Goal: Task Accomplishment & Management: Understand process/instructions

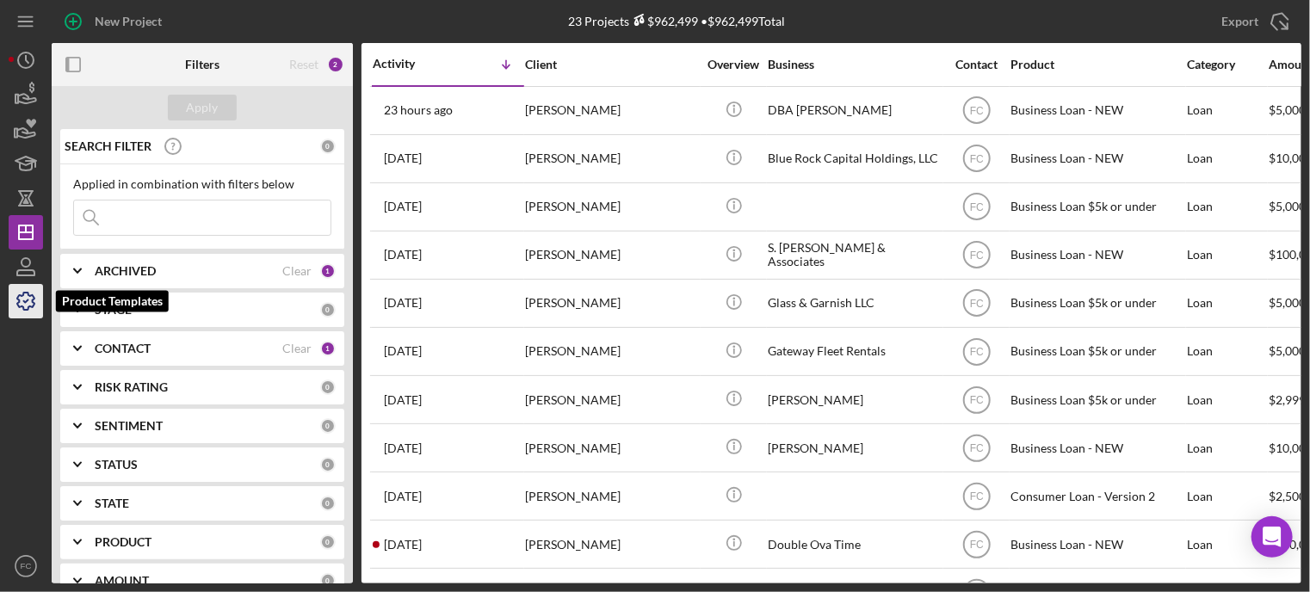
click at [22, 297] on icon "button" at bounding box center [25, 301] width 43 height 43
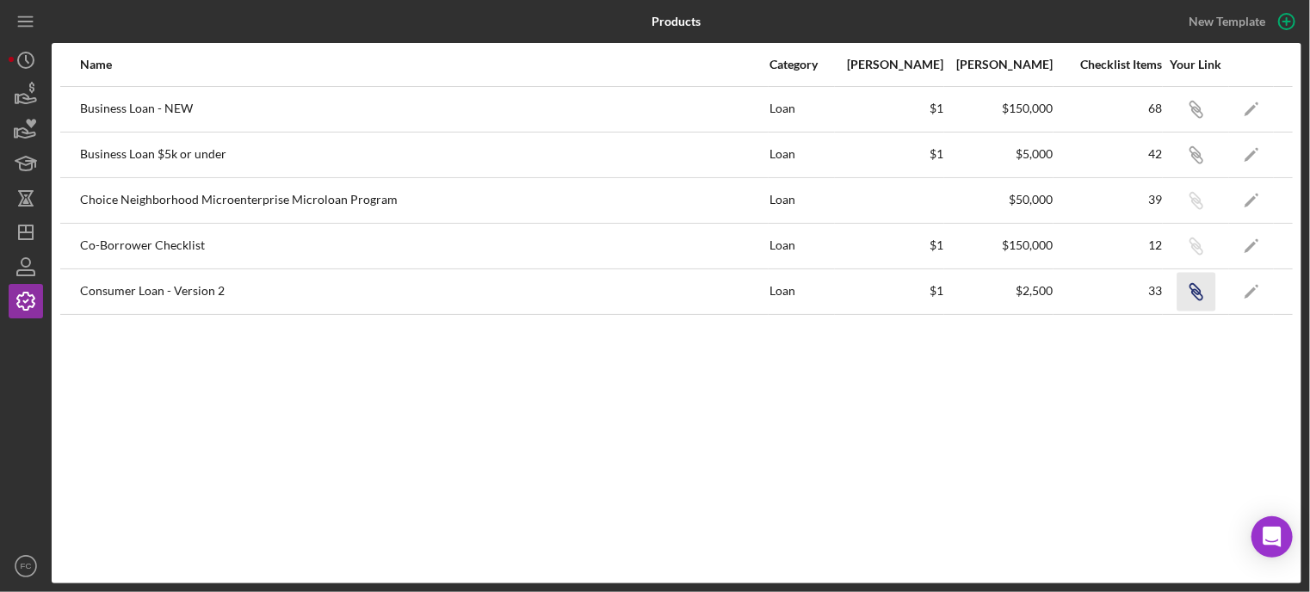
click at [1197, 286] on icon "button" at bounding box center [1195, 289] width 10 height 10
click at [31, 232] on line "button" at bounding box center [26, 232] width 14 height 0
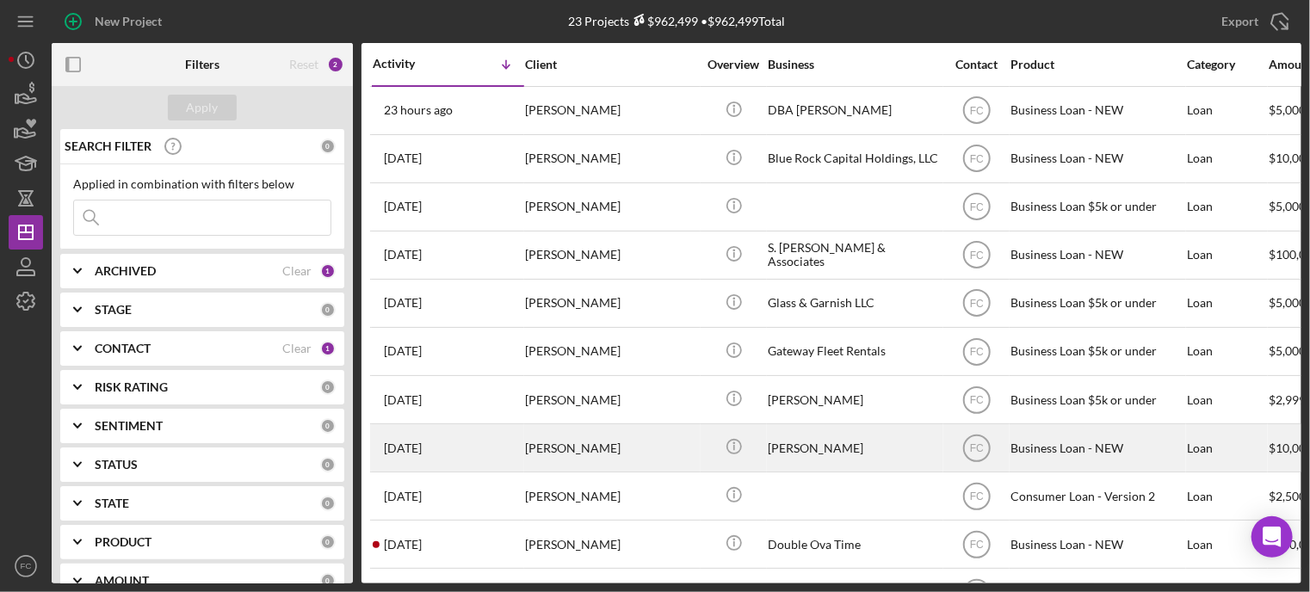
click at [488, 450] on div "[DATE] [PERSON_NAME]" at bounding box center [448, 448] width 151 height 46
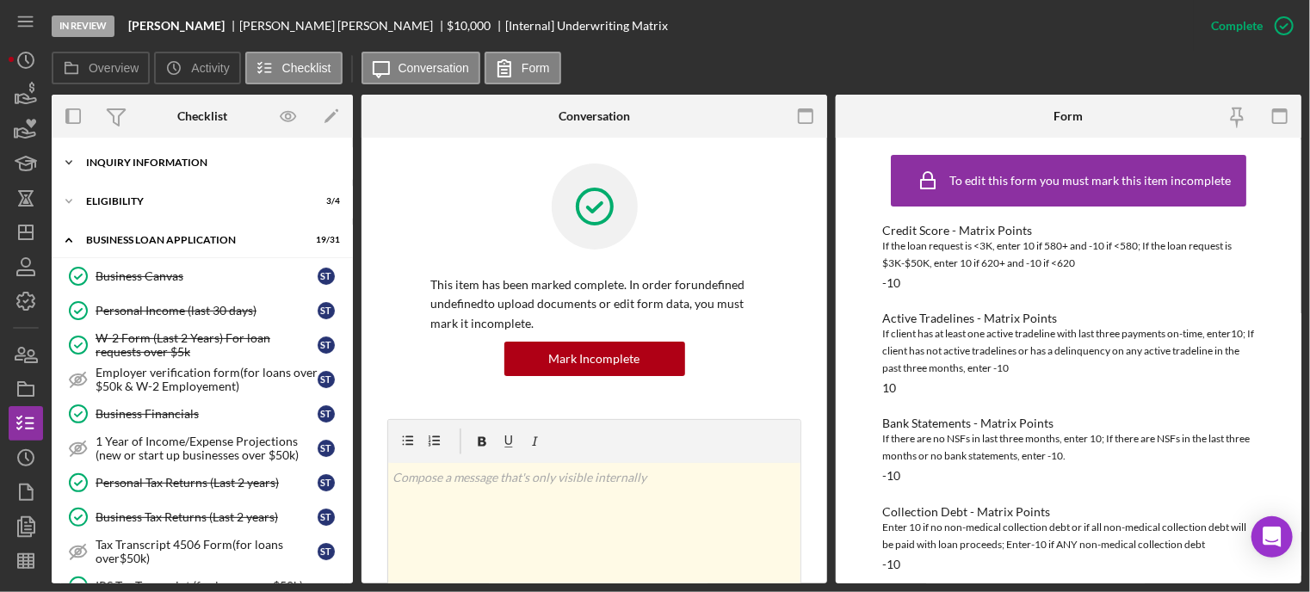
click at [152, 164] on div "INQUIRY INFORMATION" at bounding box center [208, 163] width 245 height 10
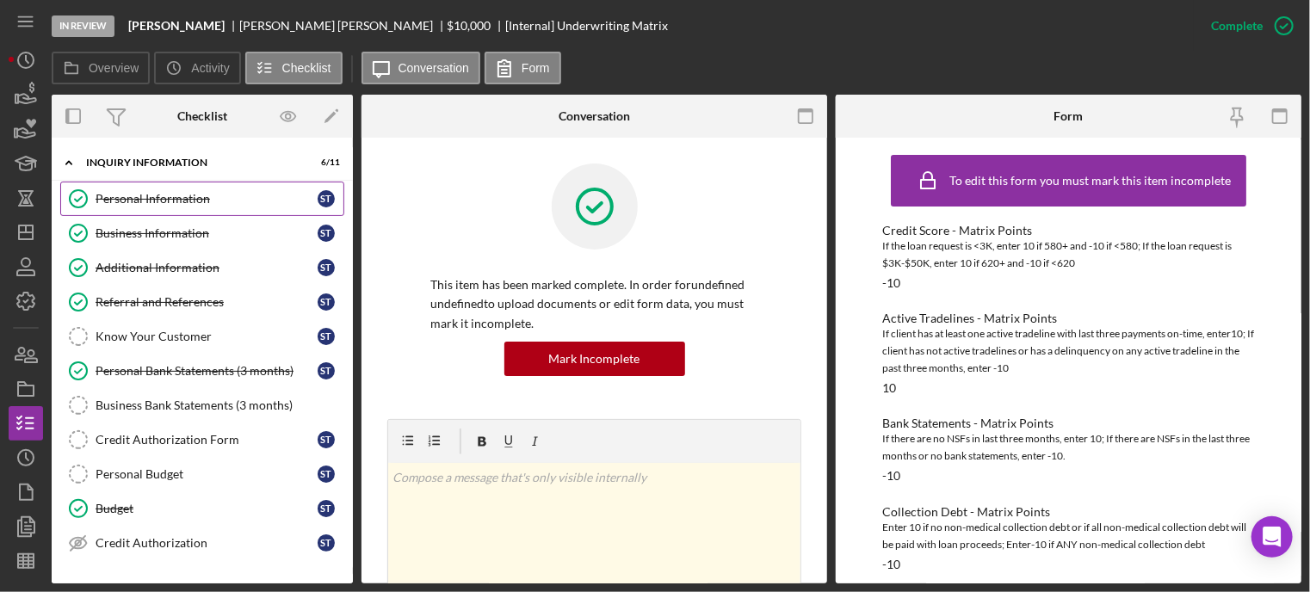
click at [145, 195] on div "Personal Information" at bounding box center [207, 199] width 222 height 14
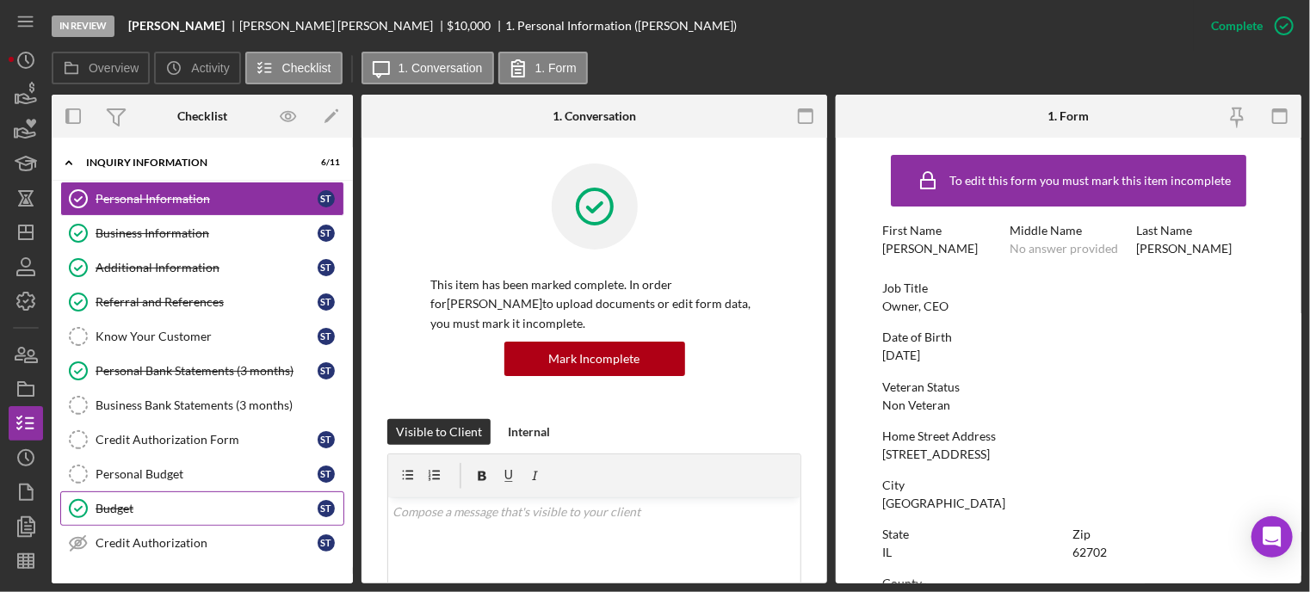
scroll to position [172, 0]
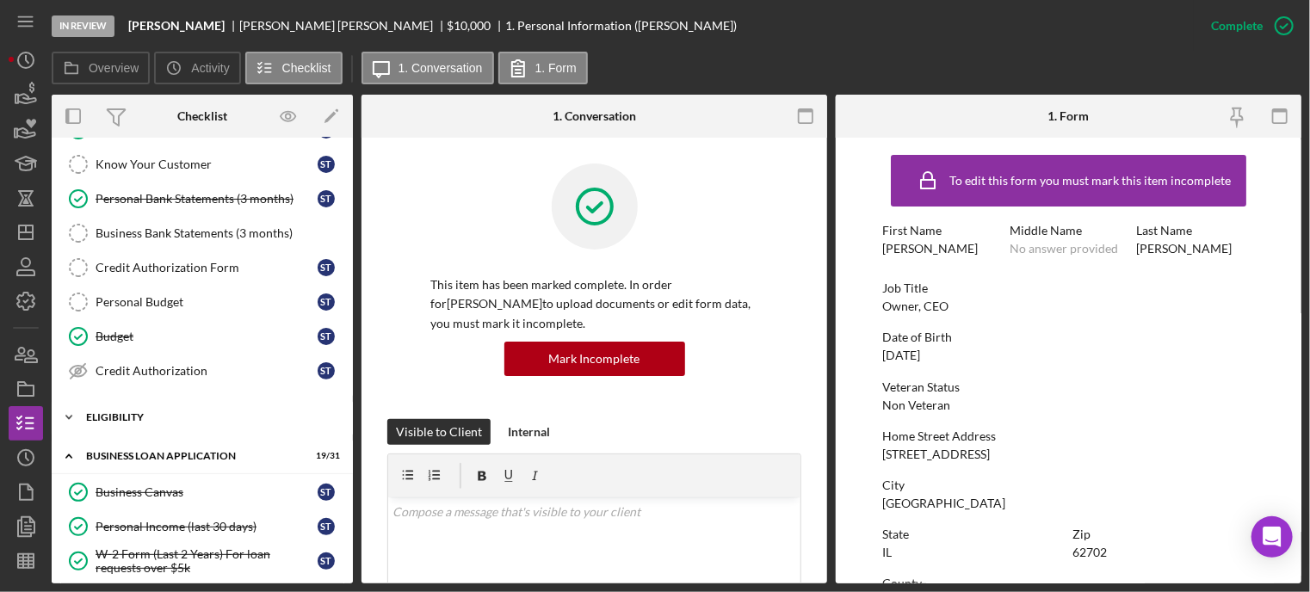
click at [113, 414] on div "ELIGIBILITY" at bounding box center [208, 417] width 245 height 10
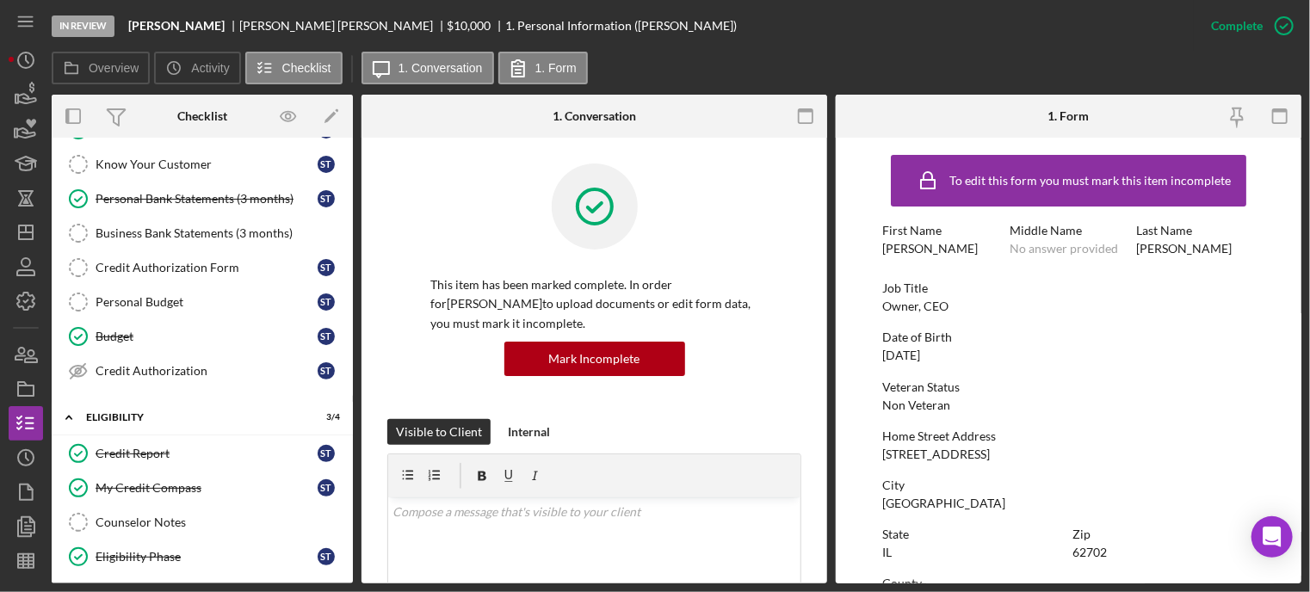
scroll to position [0, 0]
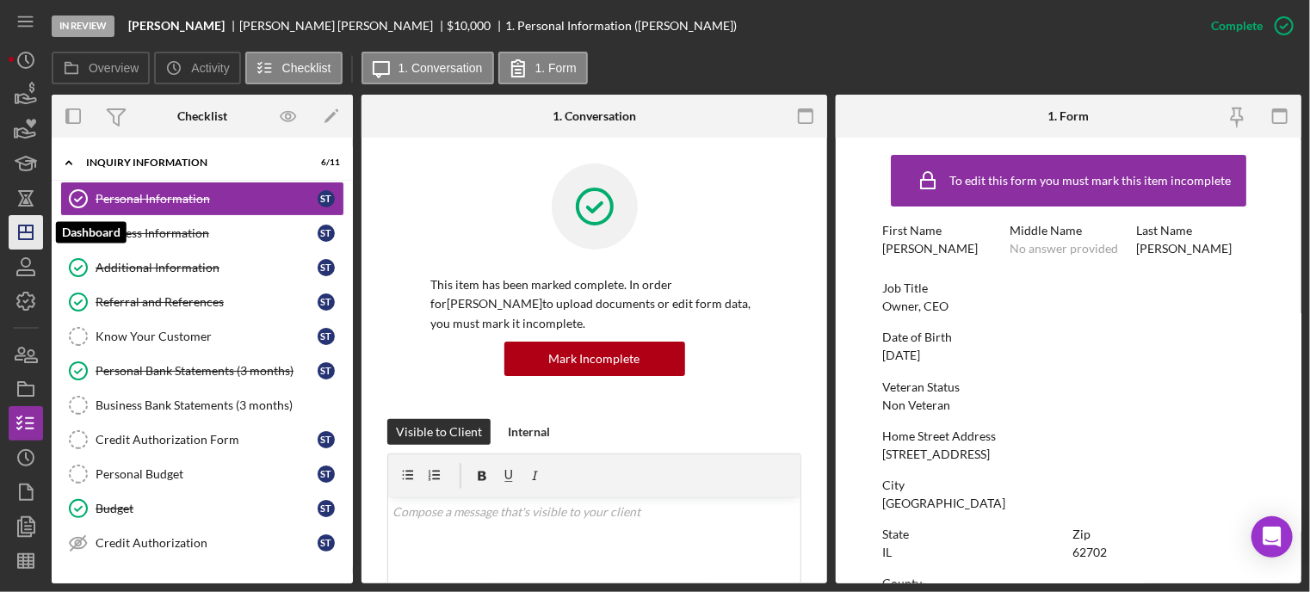
click at [30, 224] on icon "Icon/Dashboard" at bounding box center [25, 232] width 43 height 43
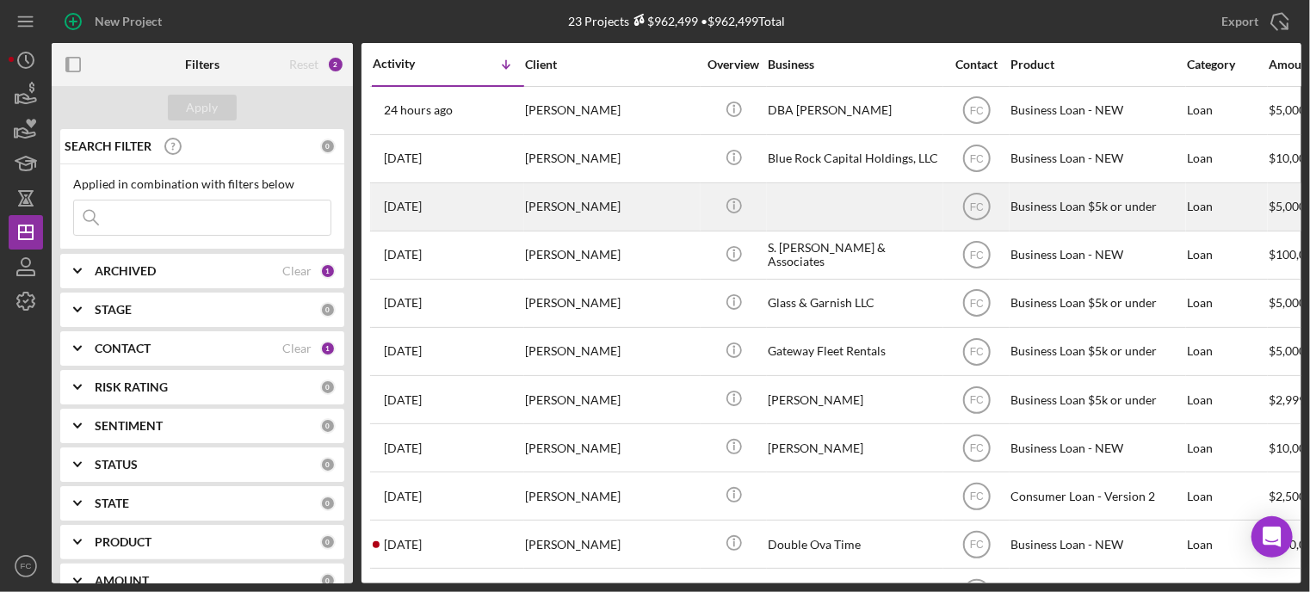
click at [486, 215] on div "[DATE] [PERSON_NAME]" at bounding box center [448, 207] width 151 height 46
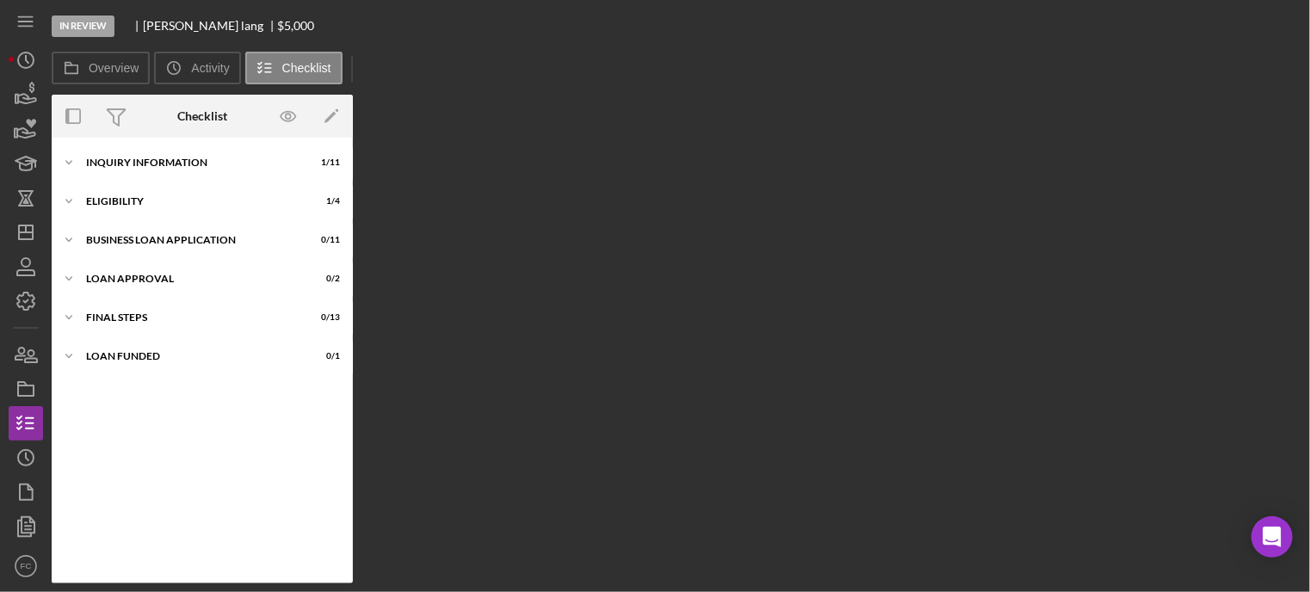
scroll to position [144, 0]
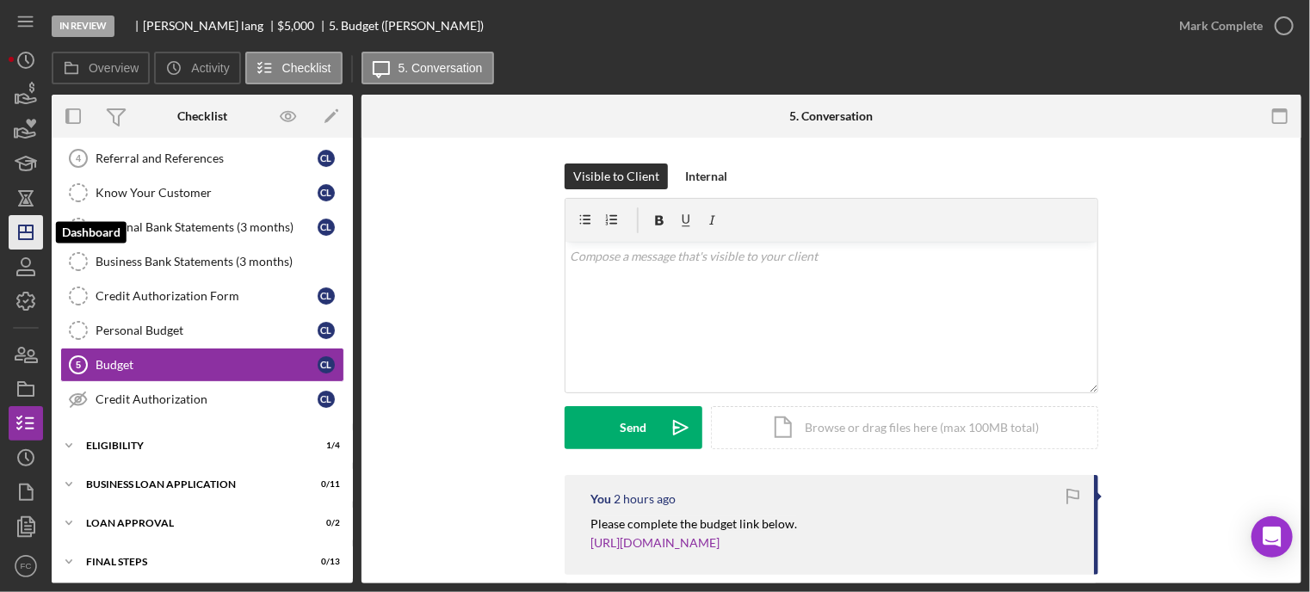
click at [29, 232] on line "button" at bounding box center [26, 232] width 14 height 0
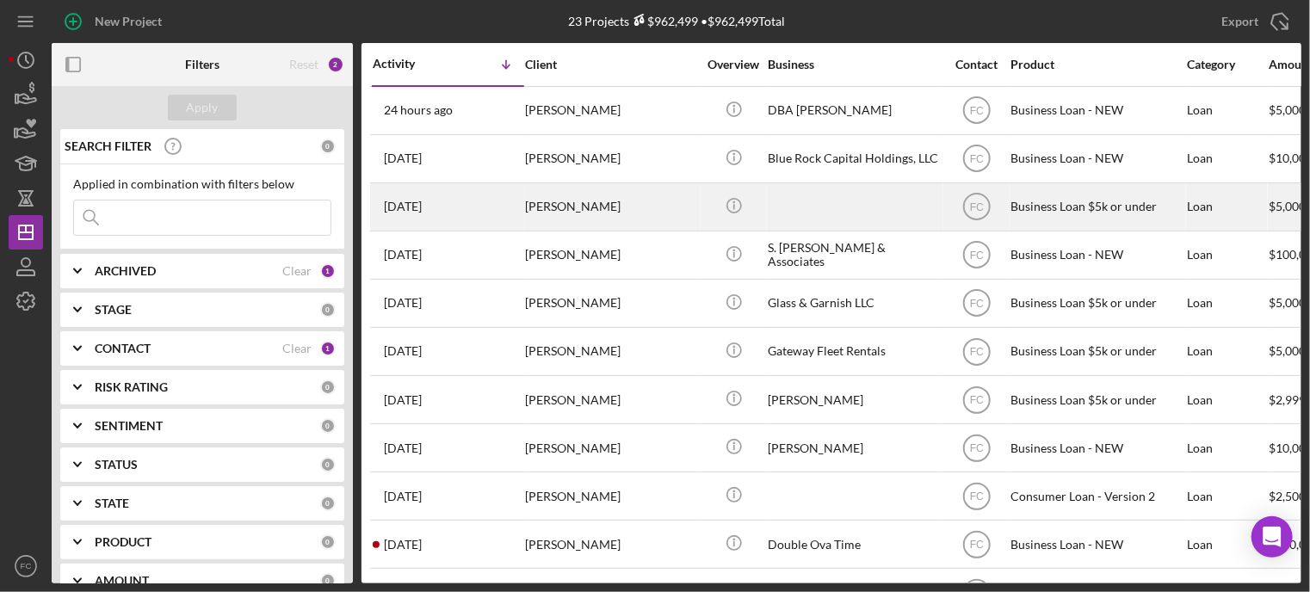
click at [558, 202] on div "[PERSON_NAME]" at bounding box center [611, 207] width 172 height 46
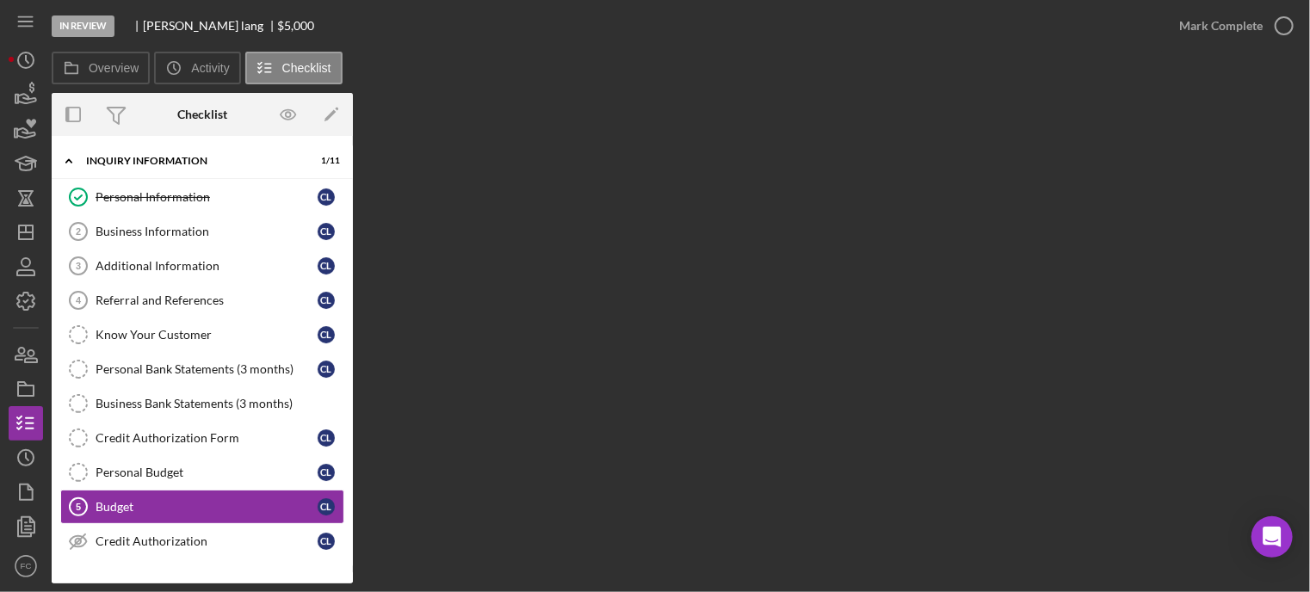
scroll to position [144, 0]
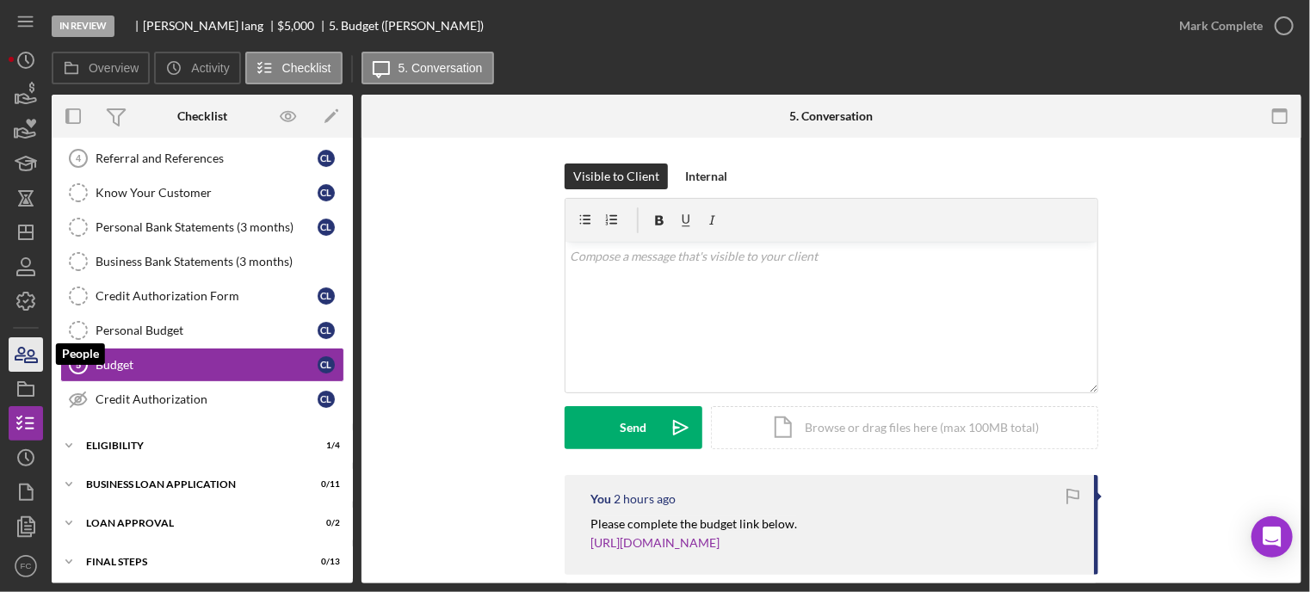
click at [18, 354] on icon "button" at bounding box center [25, 354] width 43 height 43
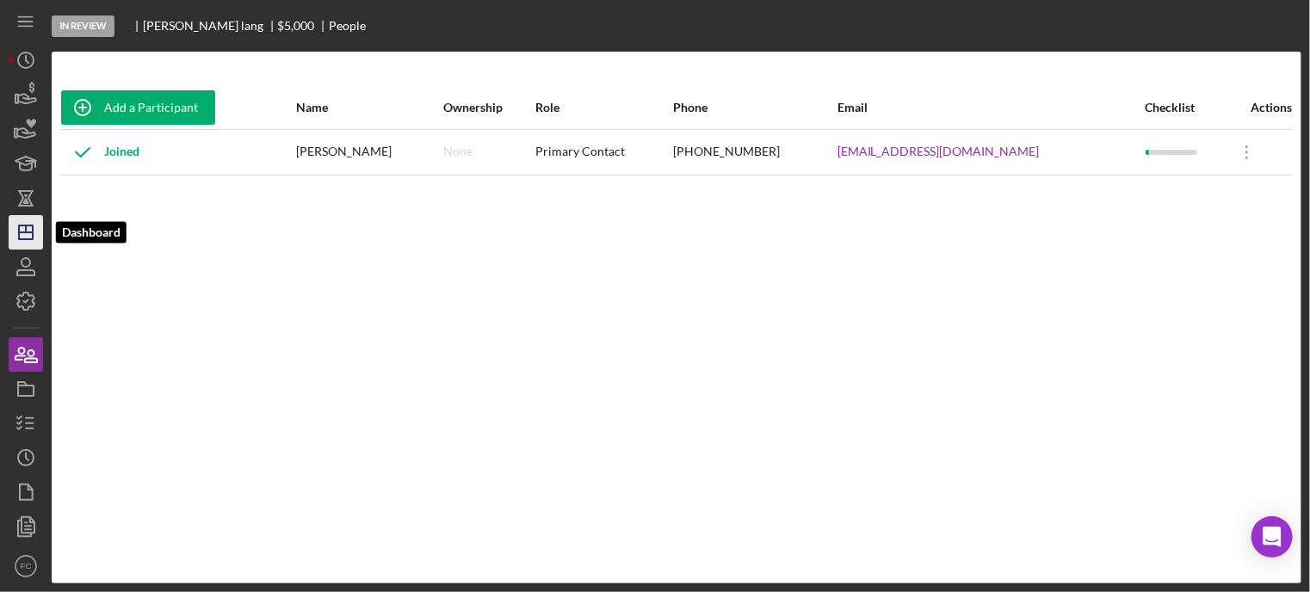
click at [24, 230] on icon "Icon/Dashboard" at bounding box center [25, 232] width 43 height 43
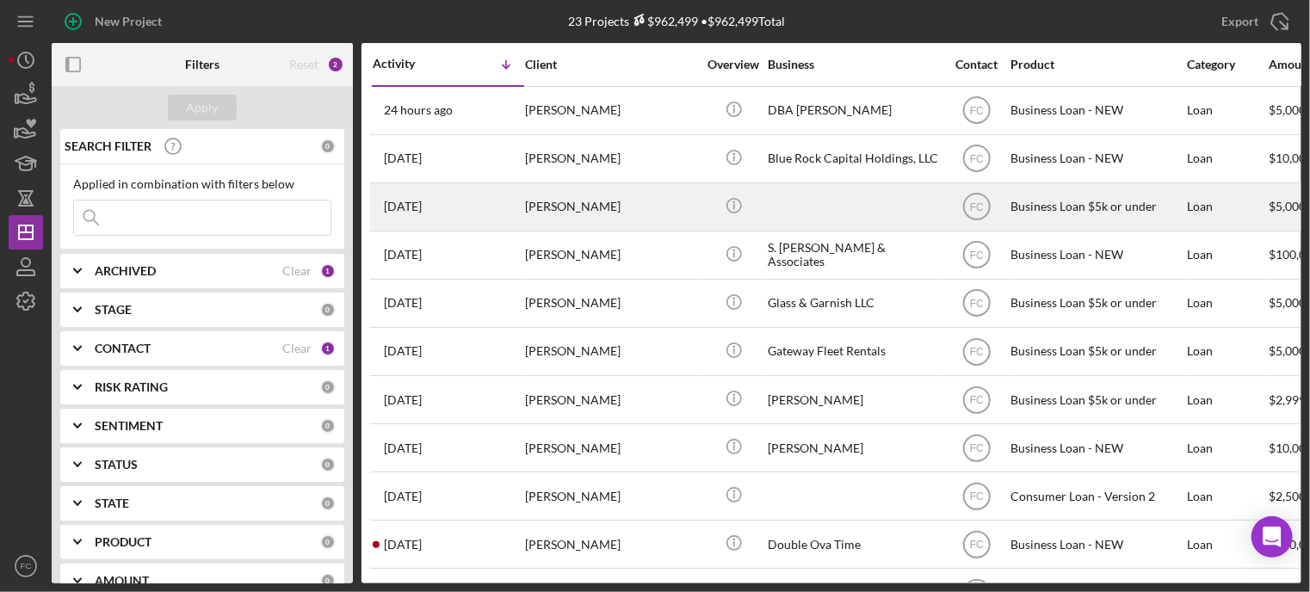
click at [495, 202] on div "[DATE] [PERSON_NAME]" at bounding box center [448, 207] width 151 height 46
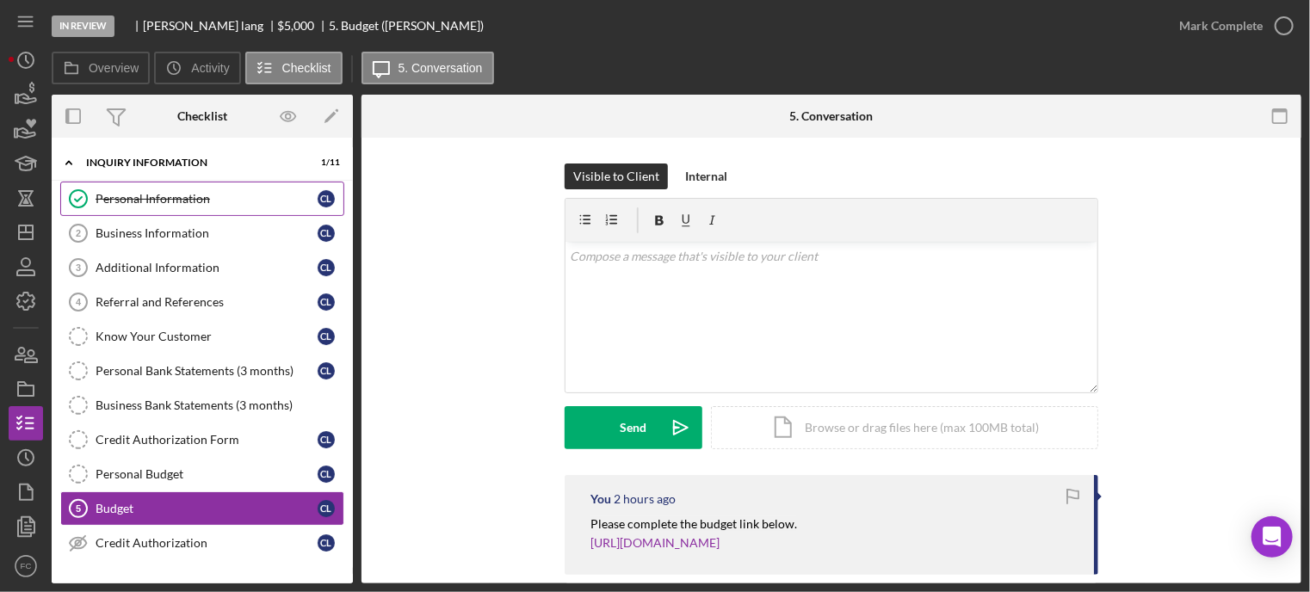
click at [144, 204] on div "Personal Information" at bounding box center [207, 199] width 222 height 14
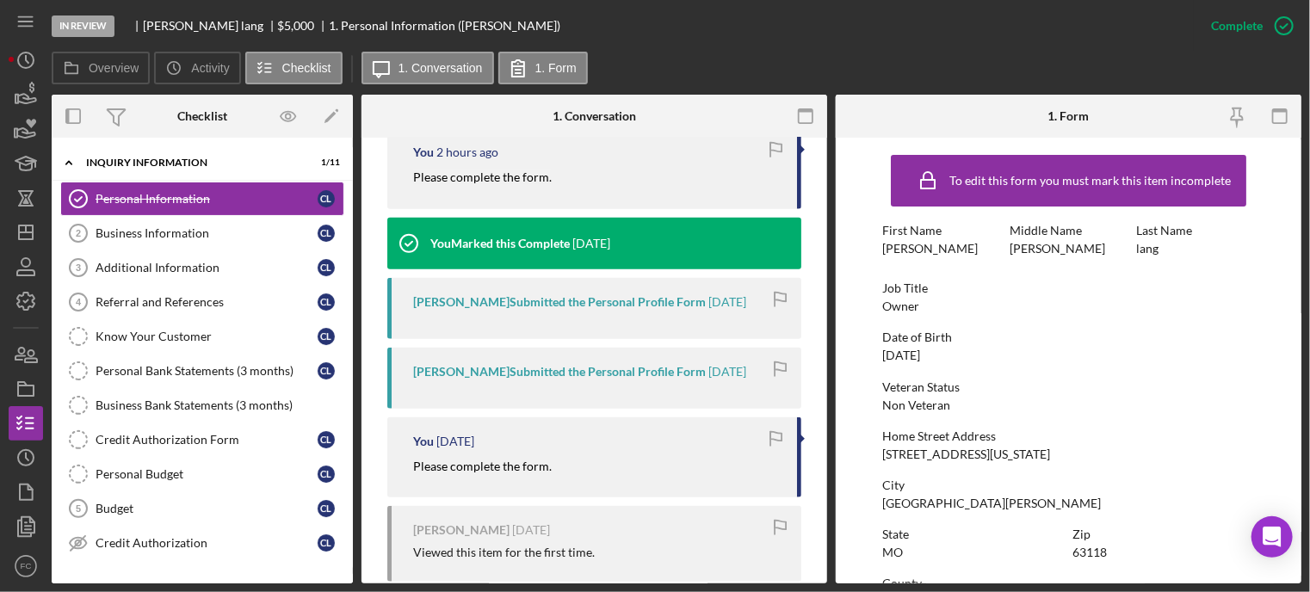
scroll to position [430, 0]
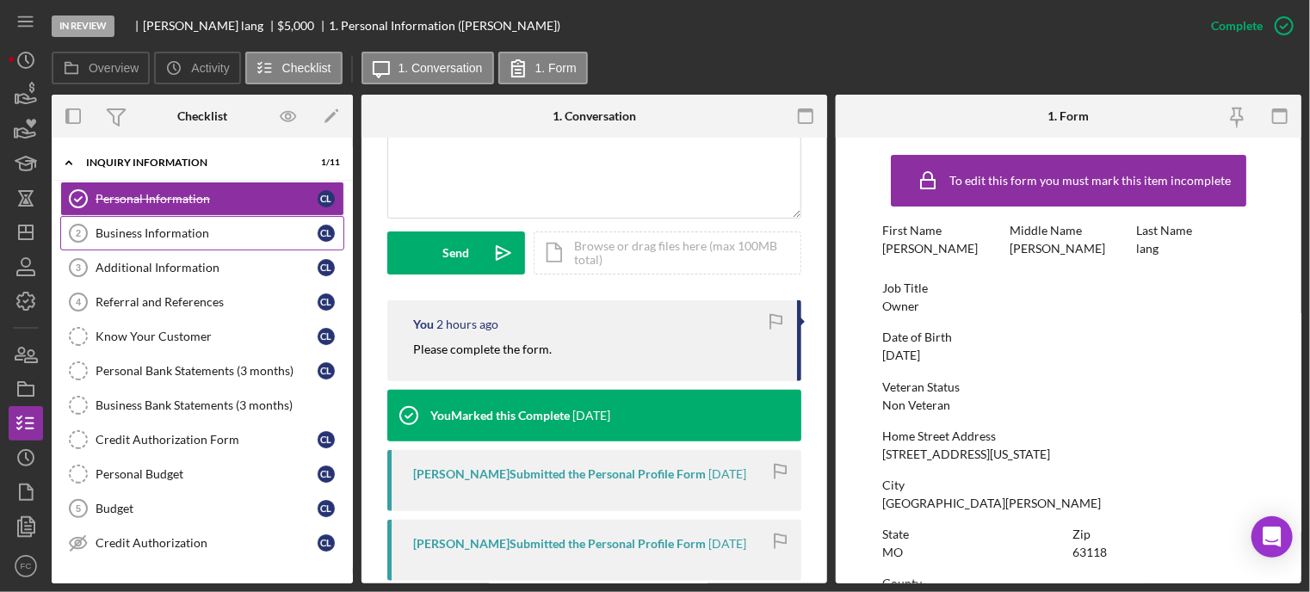
click at [193, 231] on div "Business Information" at bounding box center [207, 233] width 222 height 14
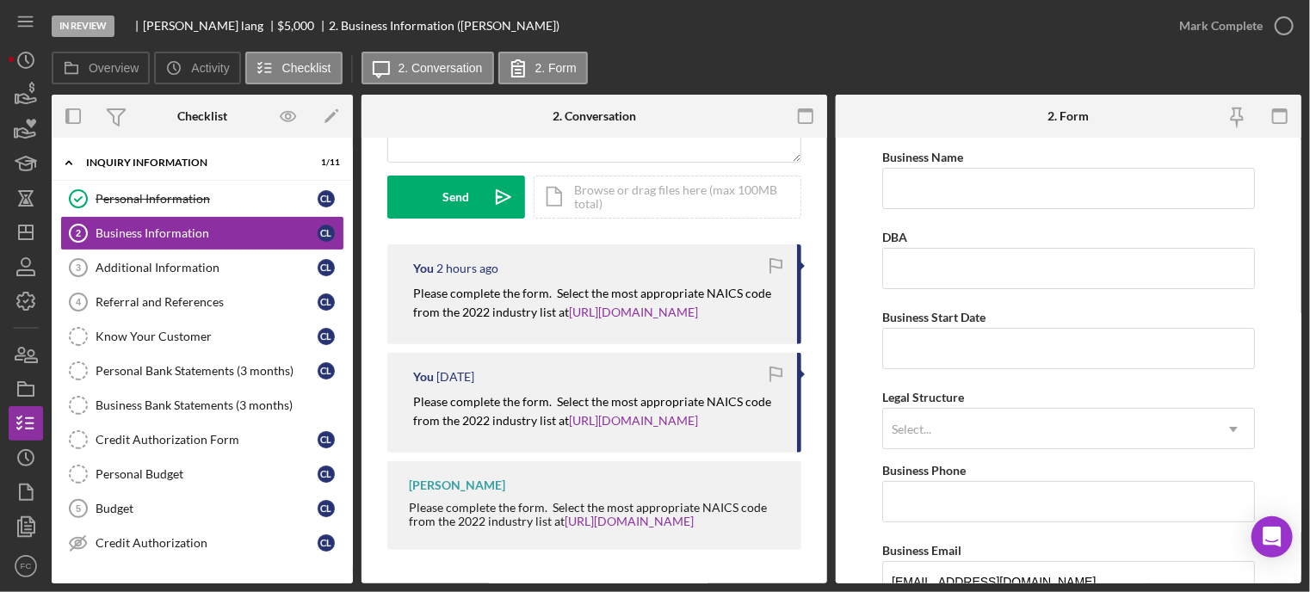
scroll to position [59, 0]
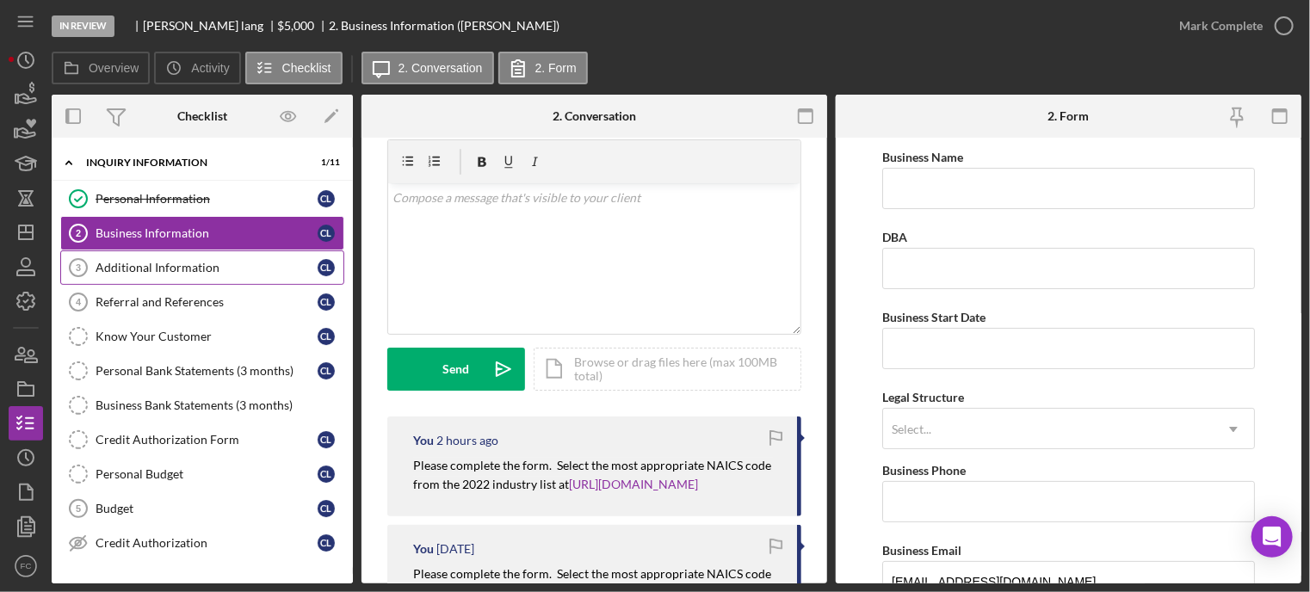
click at [189, 276] on link "Additional Information 3 Additional Information c l" at bounding box center [202, 268] width 284 height 34
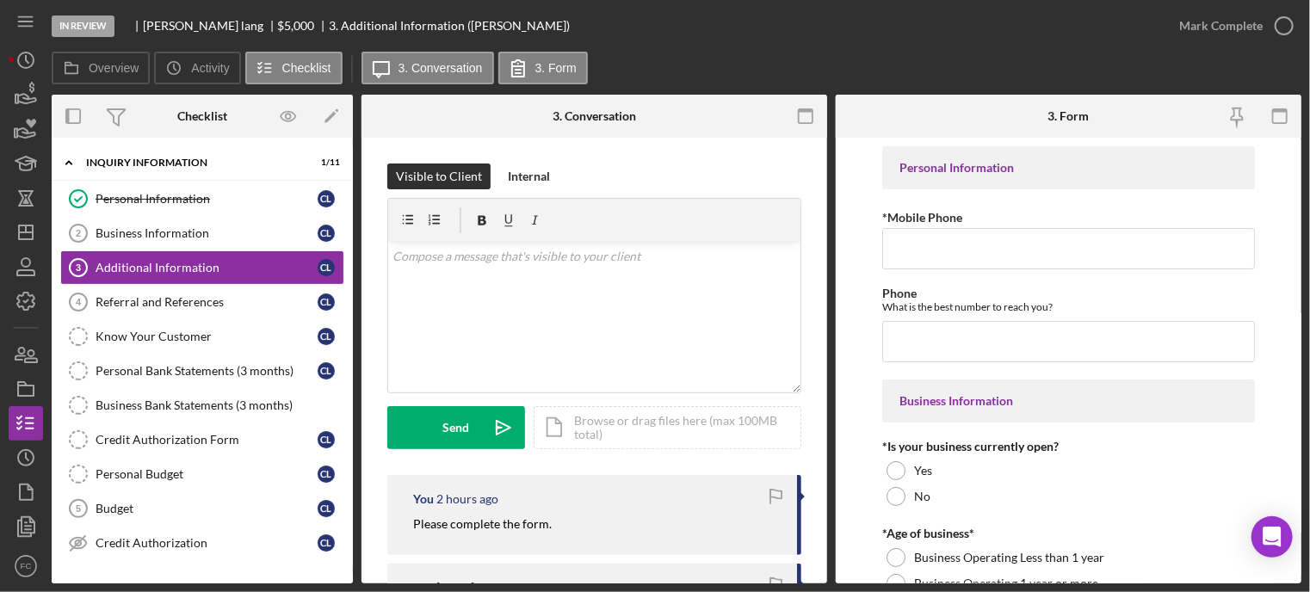
scroll to position [189, 0]
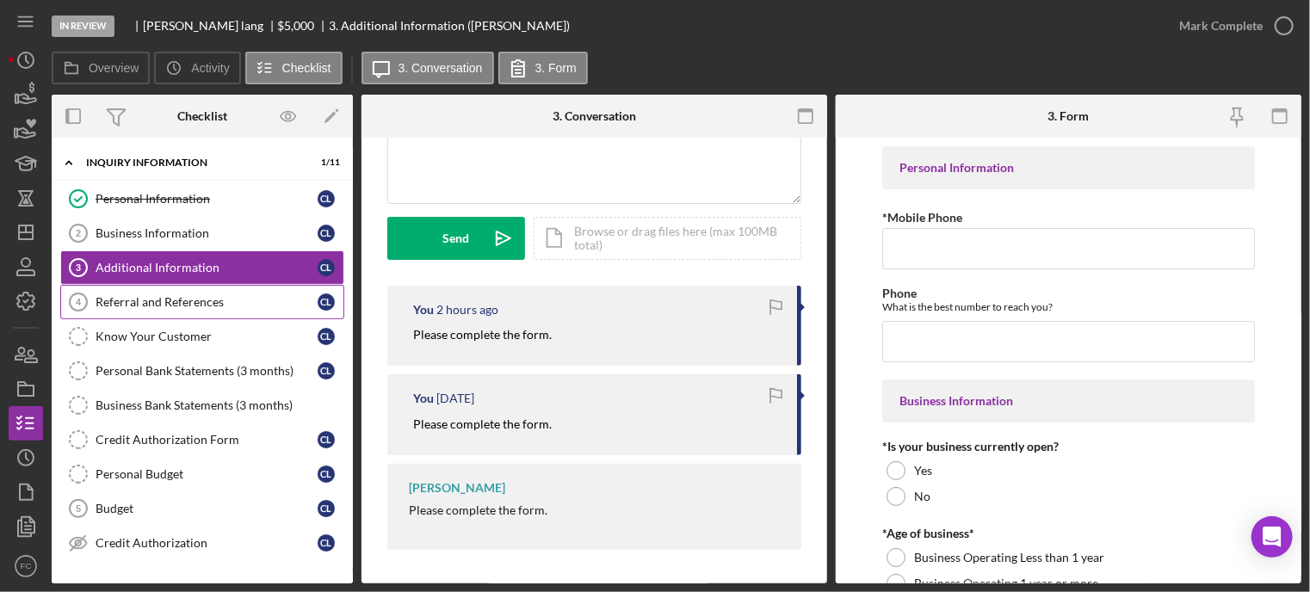
click at [211, 304] on div "Referral and References" at bounding box center [207, 302] width 222 height 14
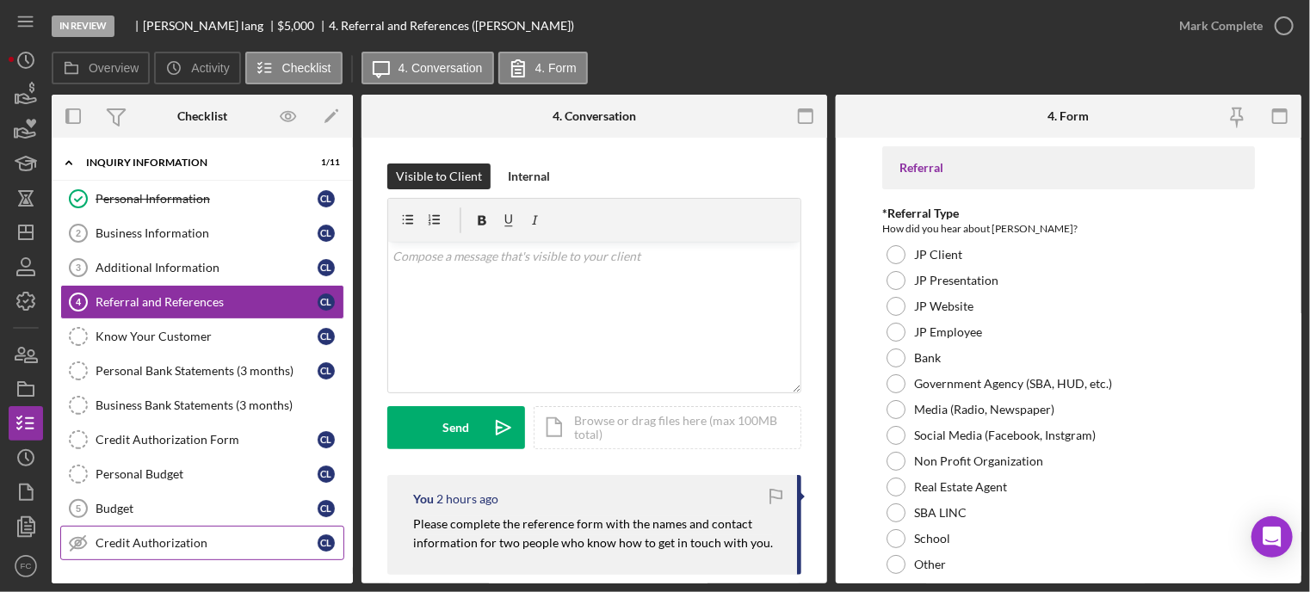
scroll to position [183, 0]
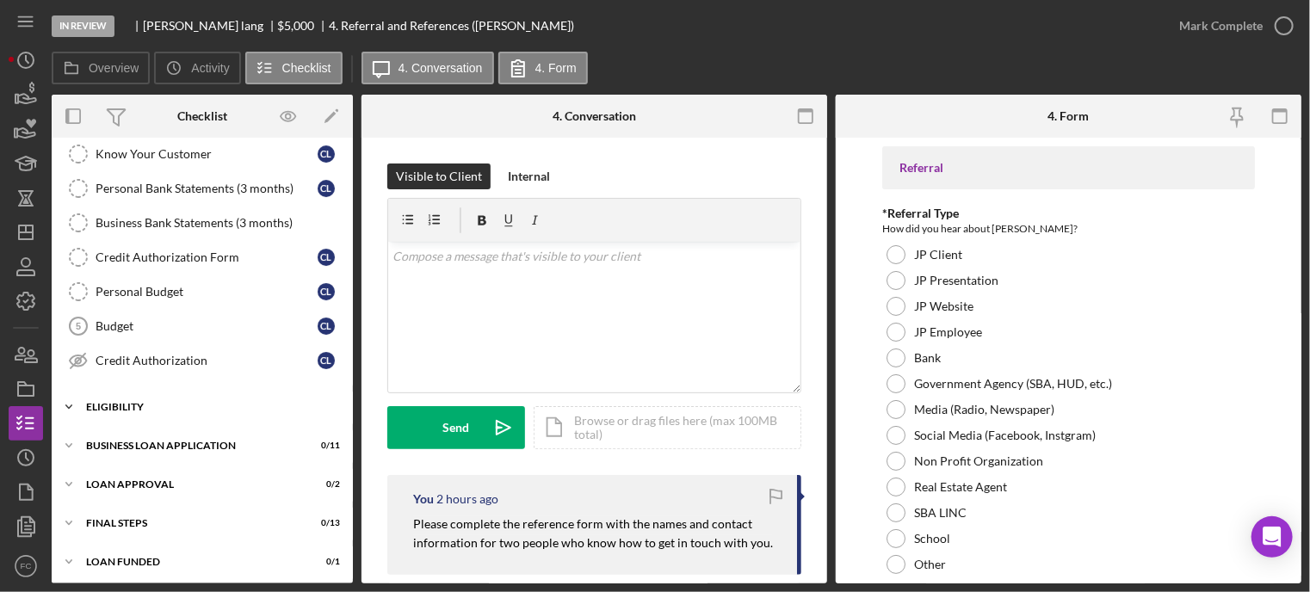
click at [158, 403] on div "Eligibility" at bounding box center [208, 407] width 245 height 10
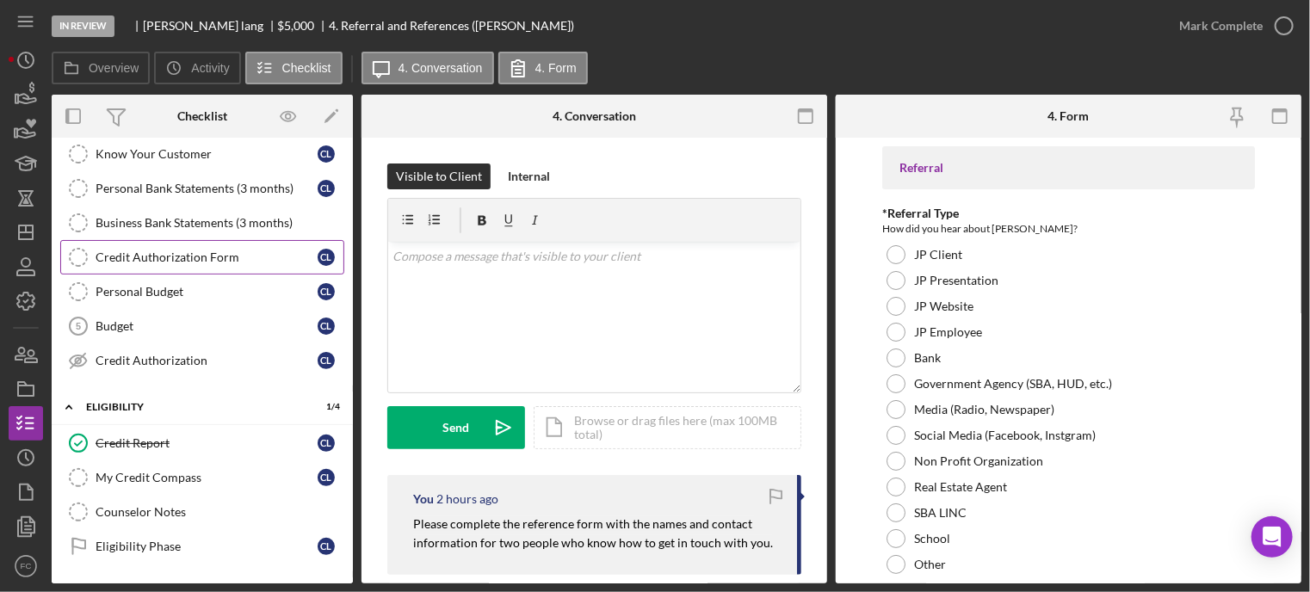
scroll to position [0, 0]
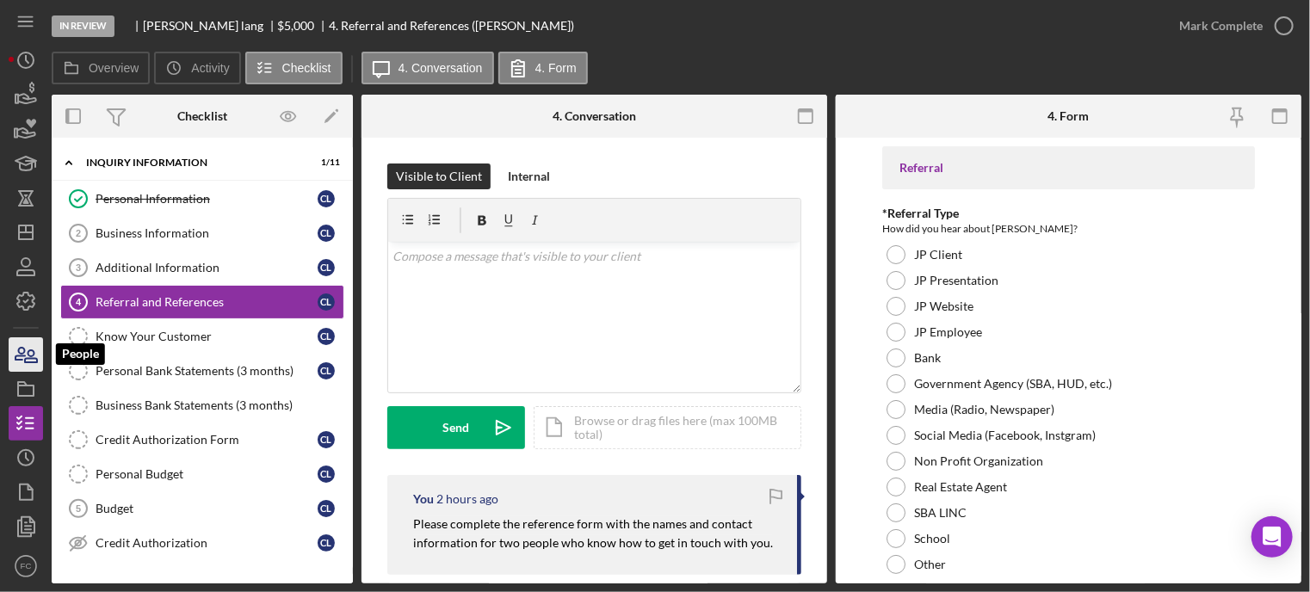
click at [32, 358] on icon "button" at bounding box center [31, 356] width 12 height 12
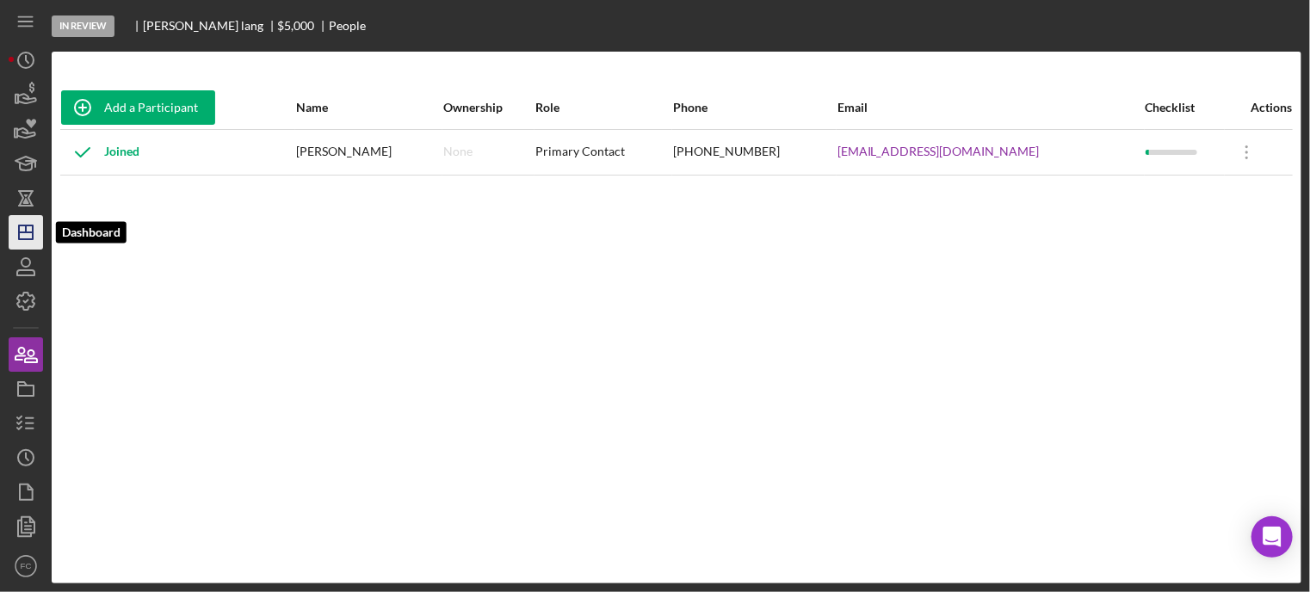
click at [26, 232] on line "button" at bounding box center [26, 229] width 0 height 7
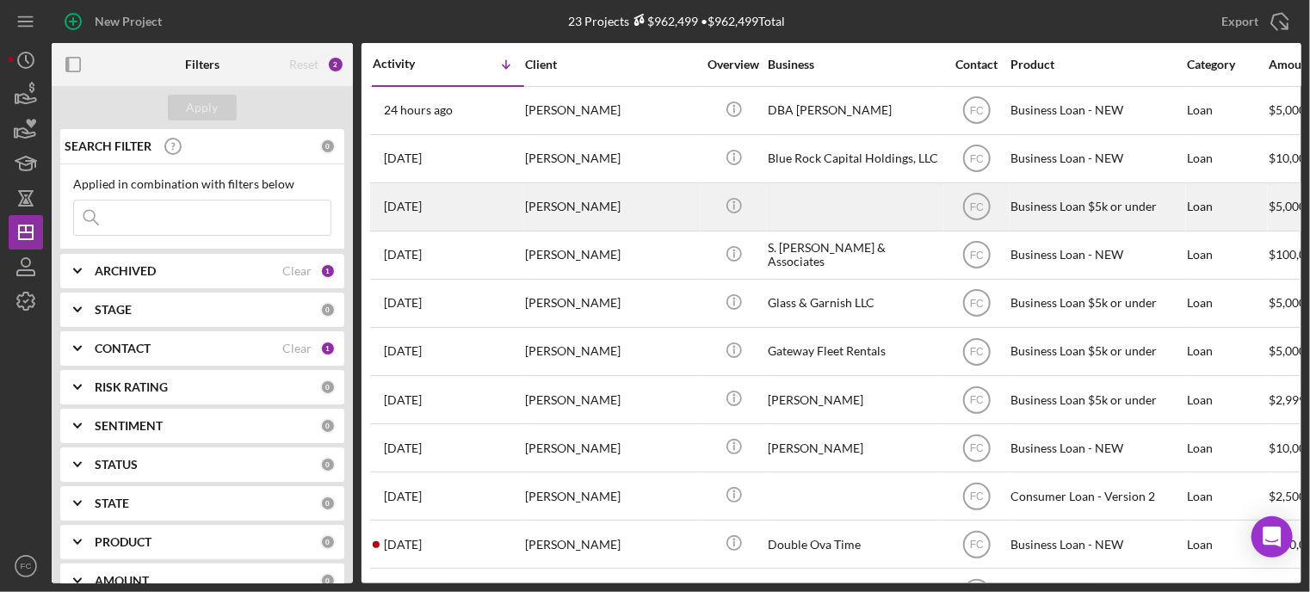
click at [467, 202] on div "[DATE] [PERSON_NAME]" at bounding box center [448, 207] width 151 height 46
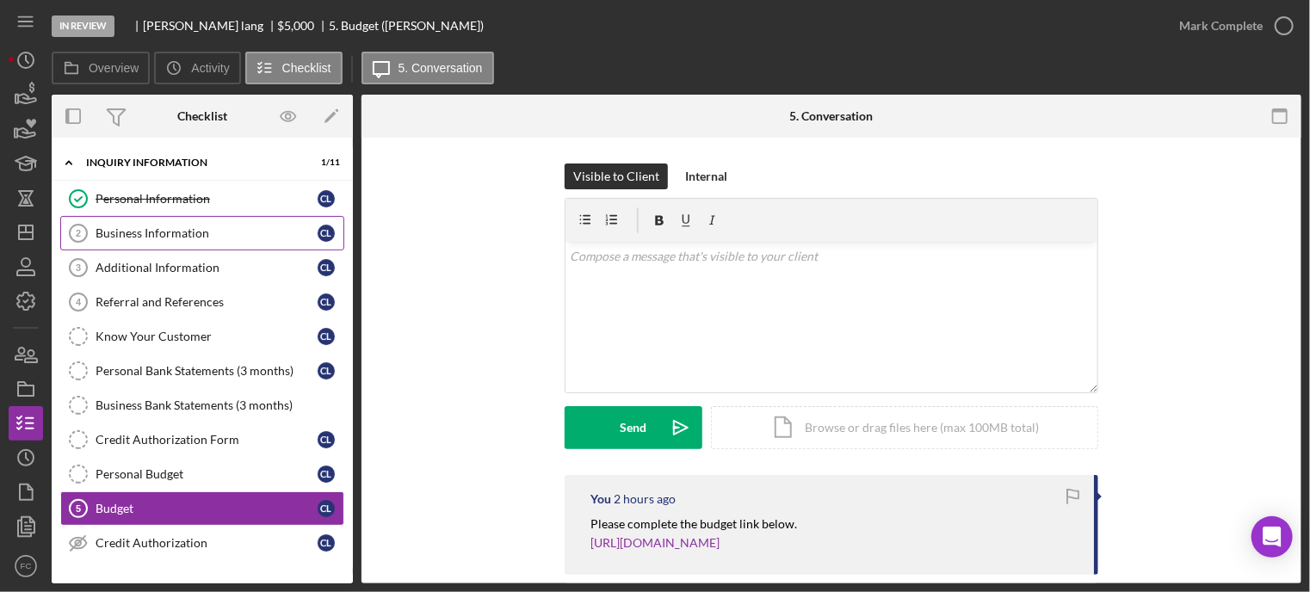
click at [175, 231] on div "Business Information" at bounding box center [207, 233] width 222 height 14
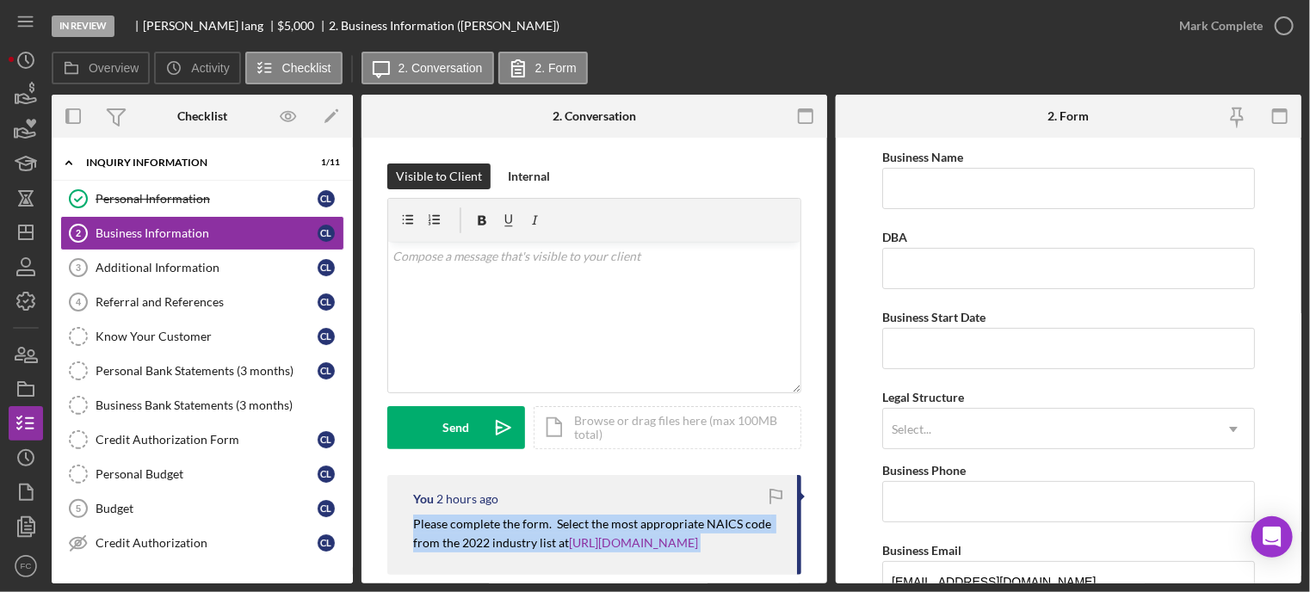
drag, startPoint x: 412, startPoint y: 519, endPoint x: 731, endPoint y: 549, distance: 320.0
click at [731, 549] on div "You 2 hours ago Please complete the form. Select the most appropriate NAICS cod…" at bounding box center [594, 525] width 414 height 100
click at [34, 231] on icon "Icon/Dashboard" at bounding box center [25, 232] width 43 height 43
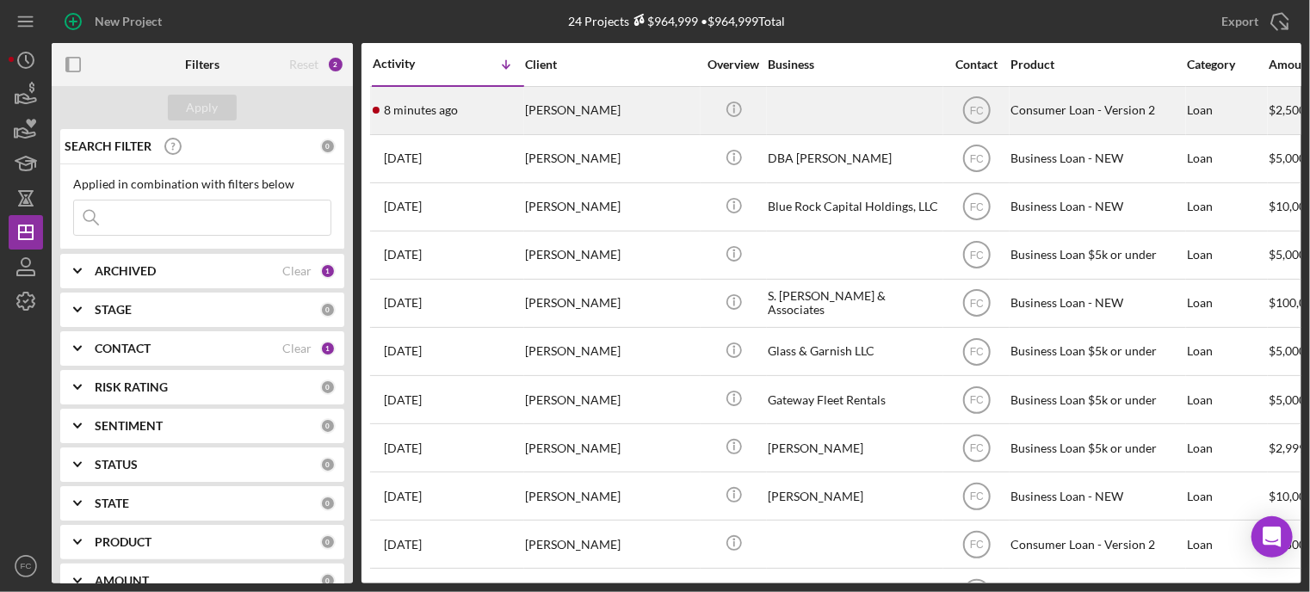
click at [479, 113] on div "8 minutes ago [PERSON_NAME]" at bounding box center [448, 111] width 151 height 46
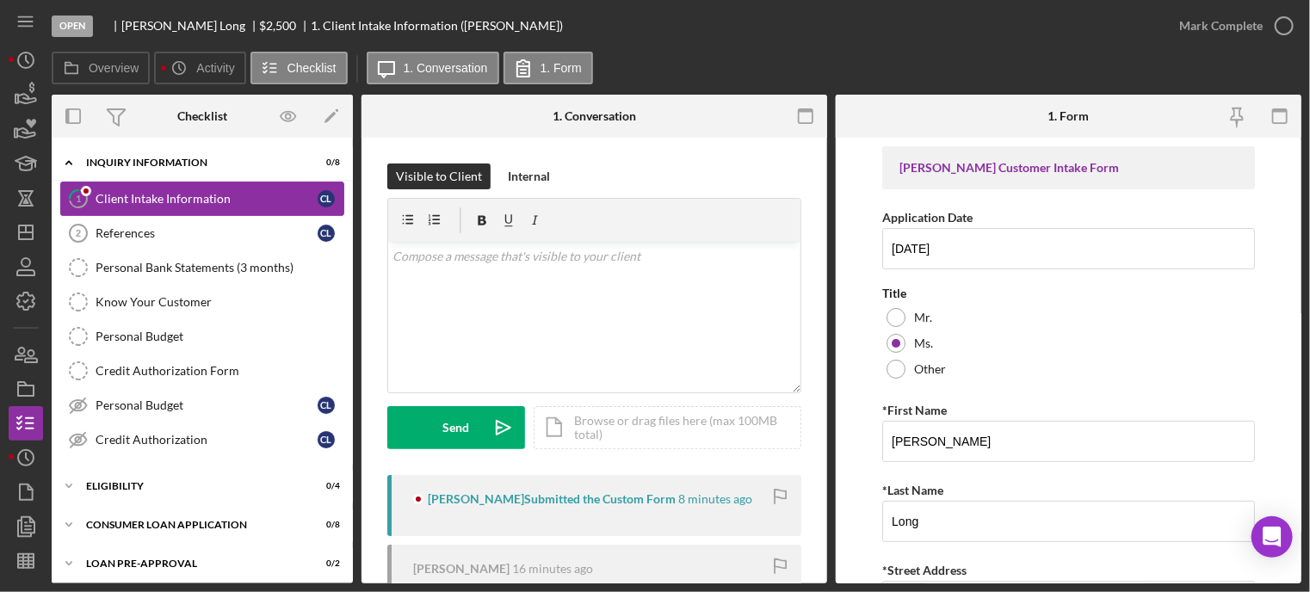
click at [148, 192] on div "Client Intake Information" at bounding box center [207, 199] width 222 height 14
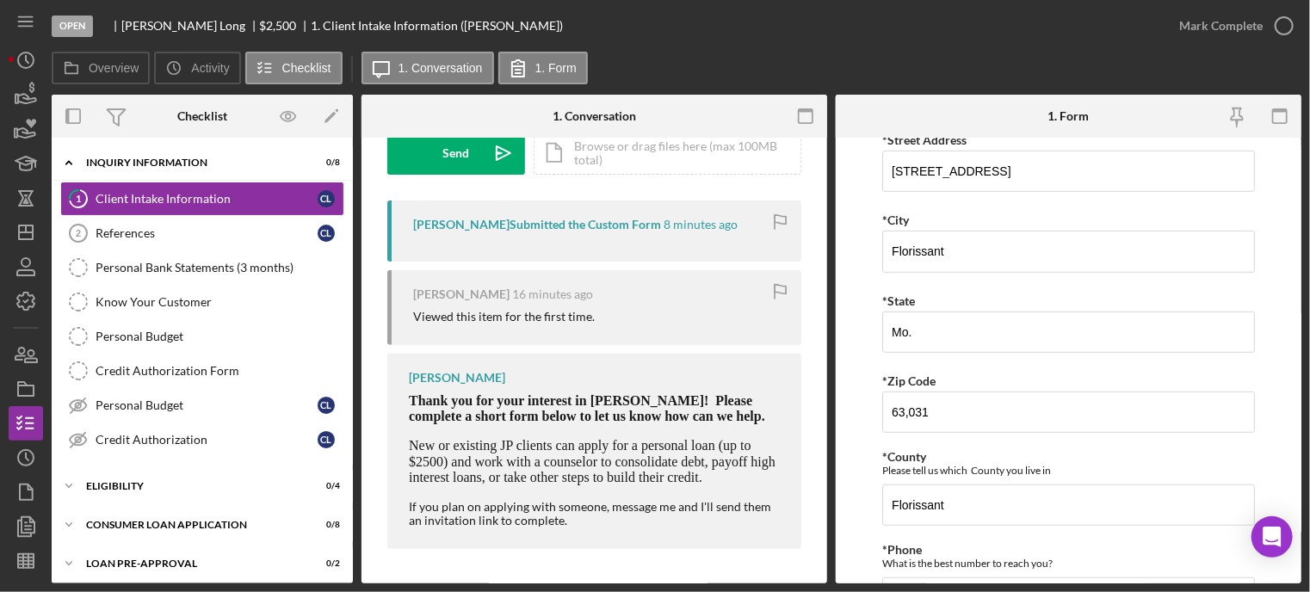
scroll to position [258, 0]
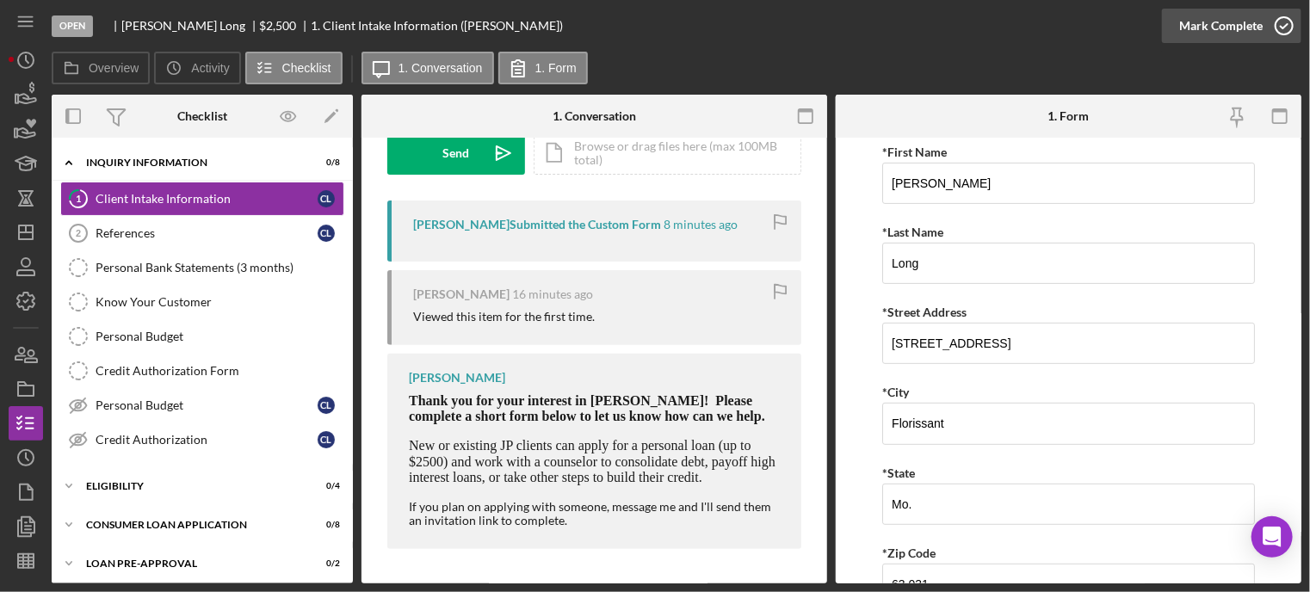
click at [1284, 18] on icon "button" at bounding box center [1284, 25] width 43 height 43
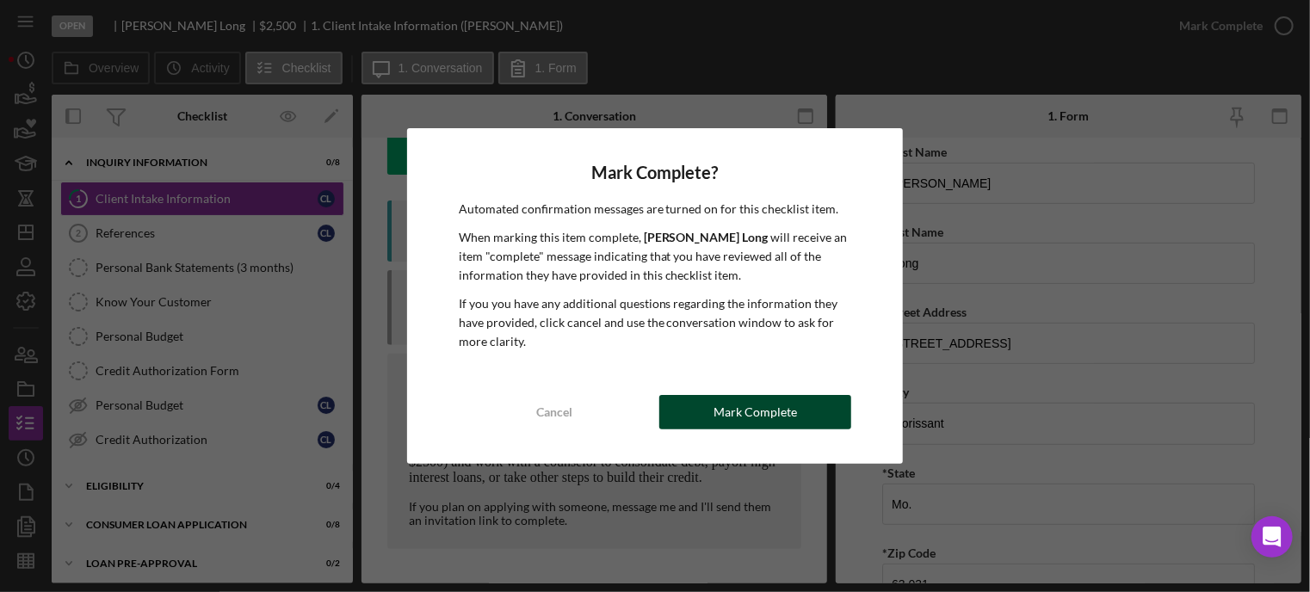
click at [704, 414] on button "Mark Complete" at bounding box center [755, 412] width 192 height 34
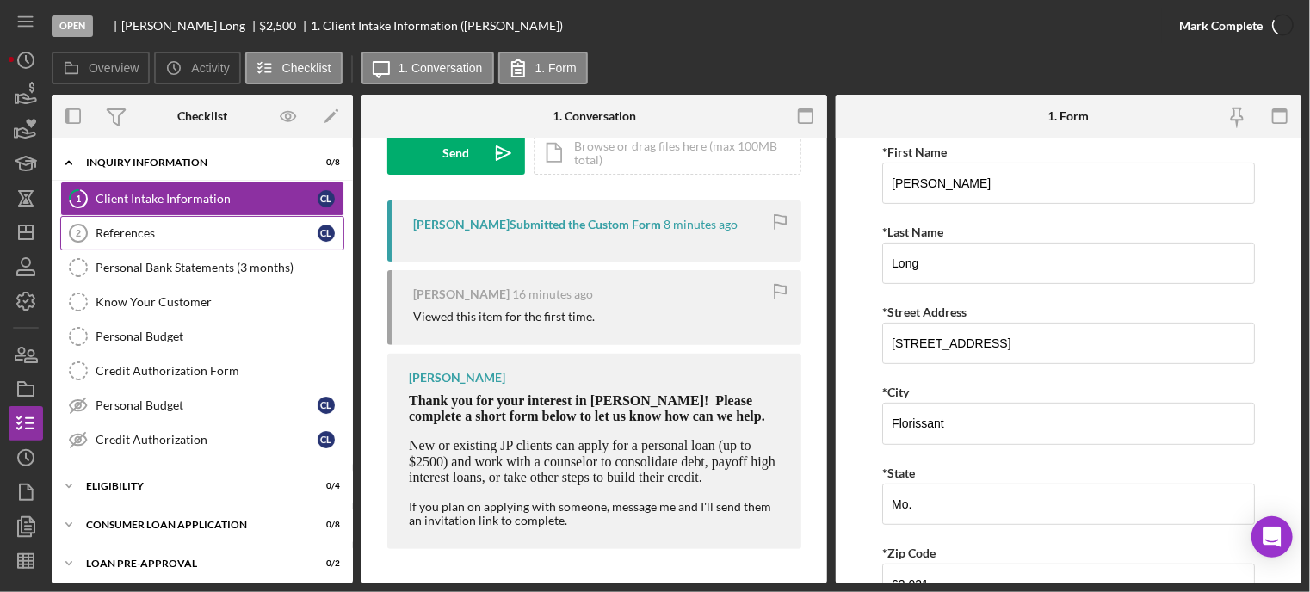
scroll to position [327, 0]
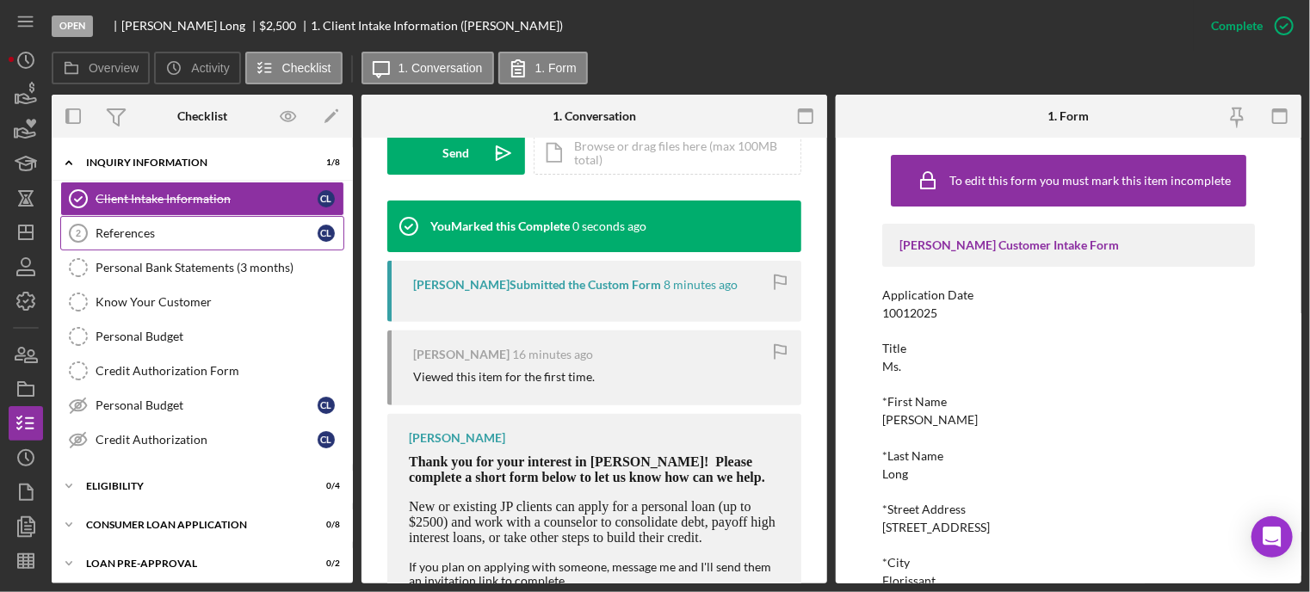
click at [156, 237] on div "References" at bounding box center [207, 233] width 222 height 14
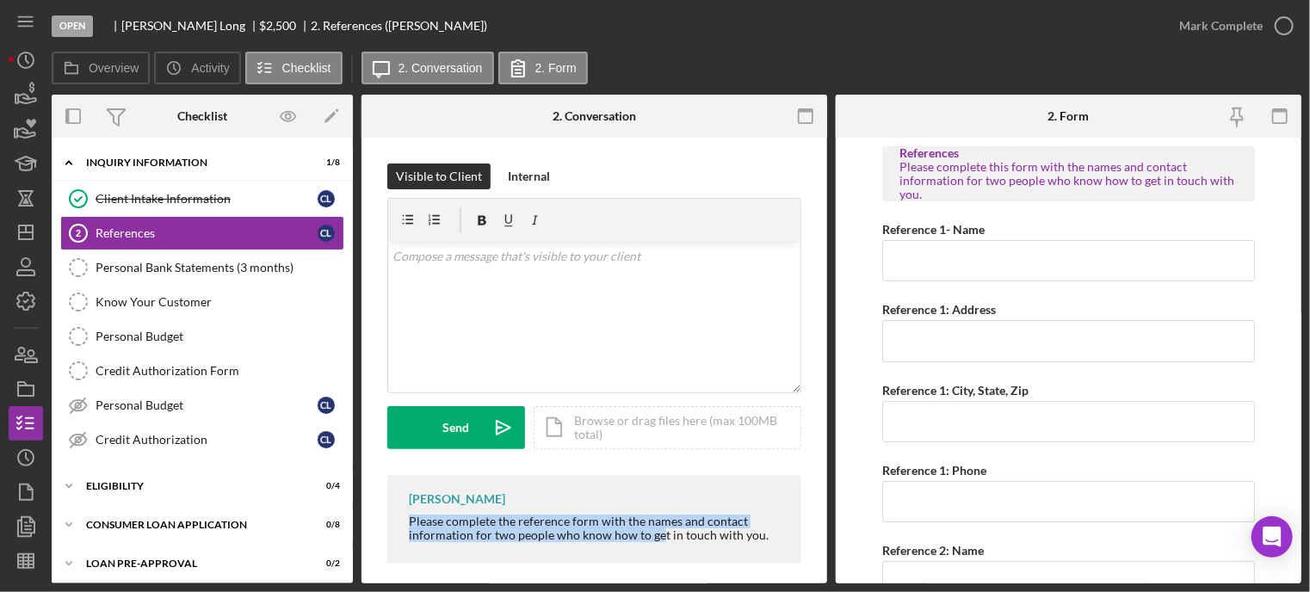
scroll to position [14, 0]
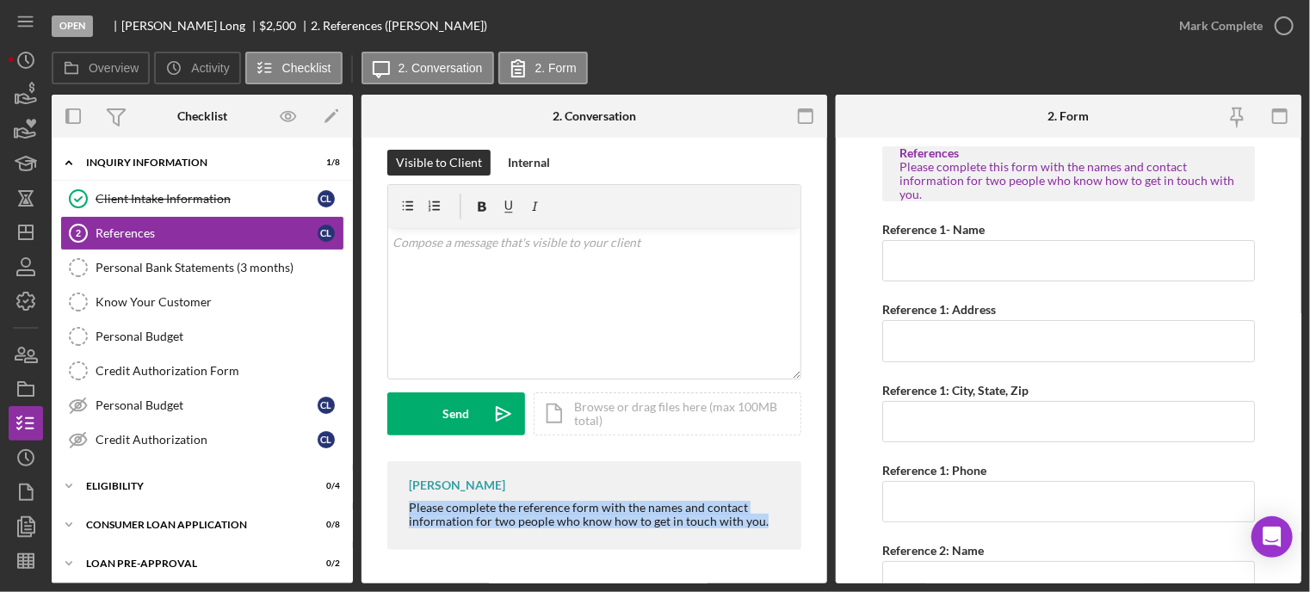
drag, startPoint x: 404, startPoint y: 524, endPoint x: 771, endPoint y: 547, distance: 368.3
click at [771, 547] on div "[PERSON_NAME] Please complete the reference form with the names and contact inf…" at bounding box center [594, 505] width 414 height 89
copy div "Please complete the reference form with the names and contact information for t…"
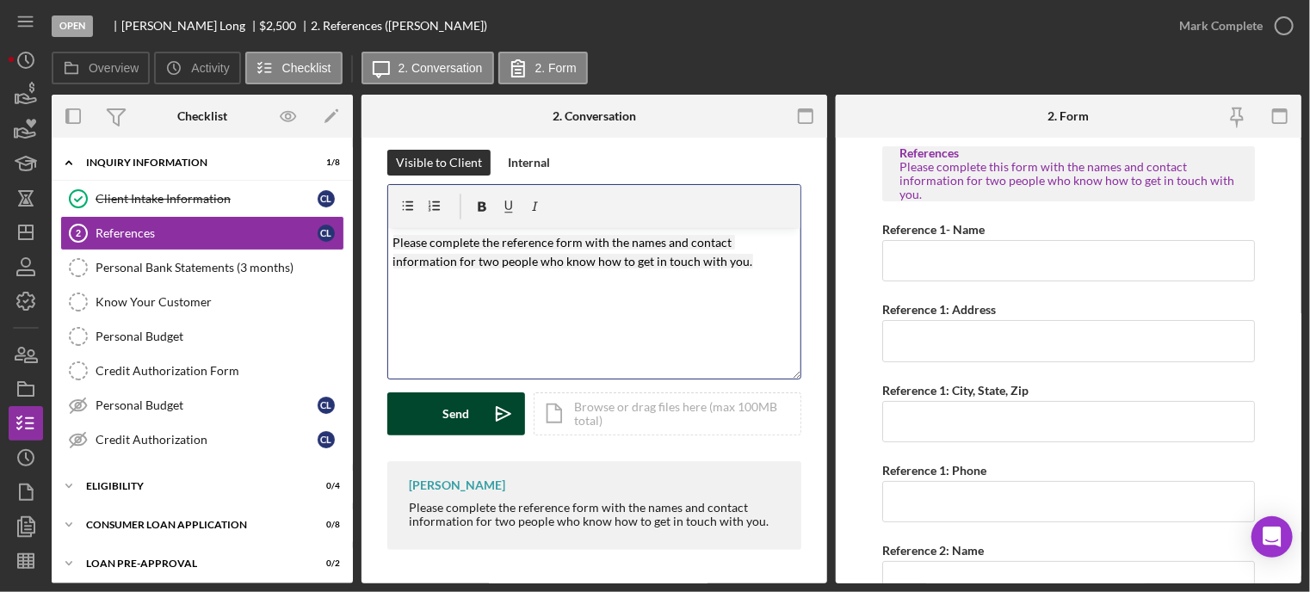
click at [432, 417] on button "Send Icon/icon-invite-send" at bounding box center [456, 414] width 138 height 43
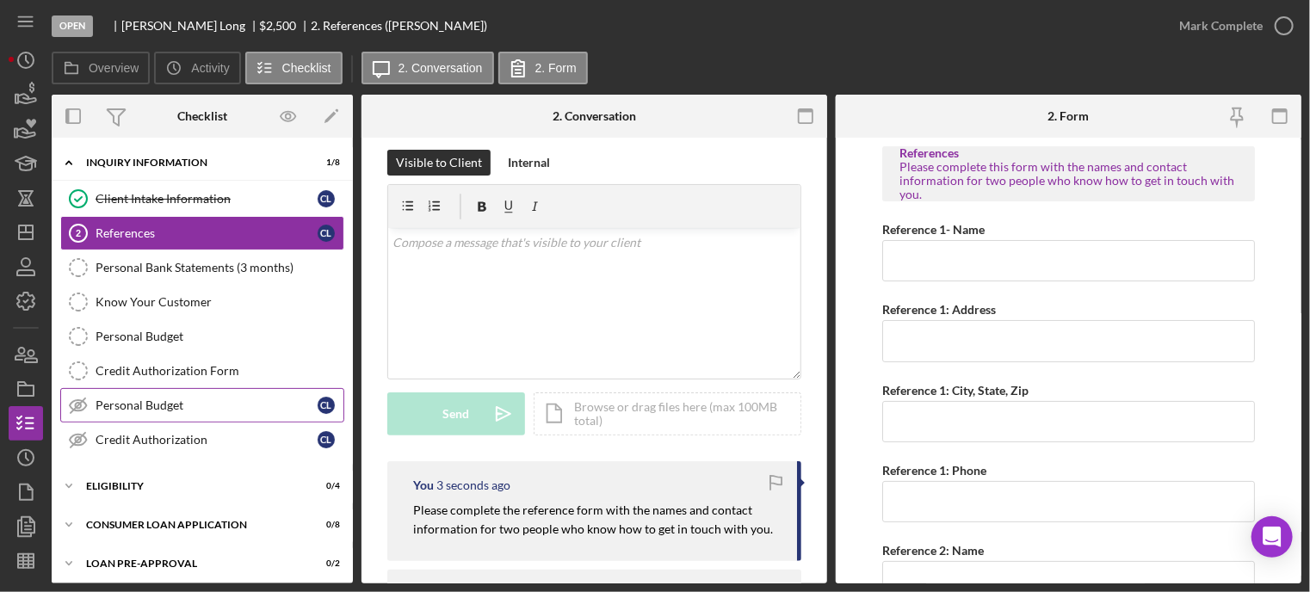
click at [135, 414] on link "Personal Budget Personal Budget C L" at bounding box center [202, 405] width 284 height 34
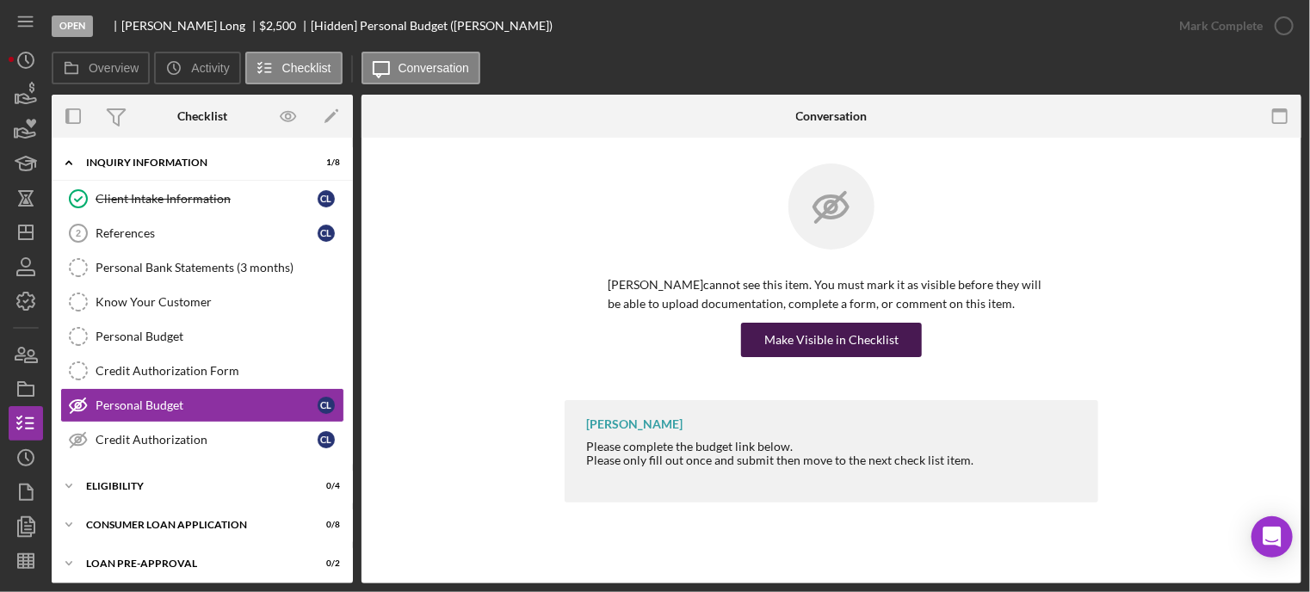
click at [876, 346] on div "Make Visible in Checklist" at bounding box center [832, 340] width 134 height 34
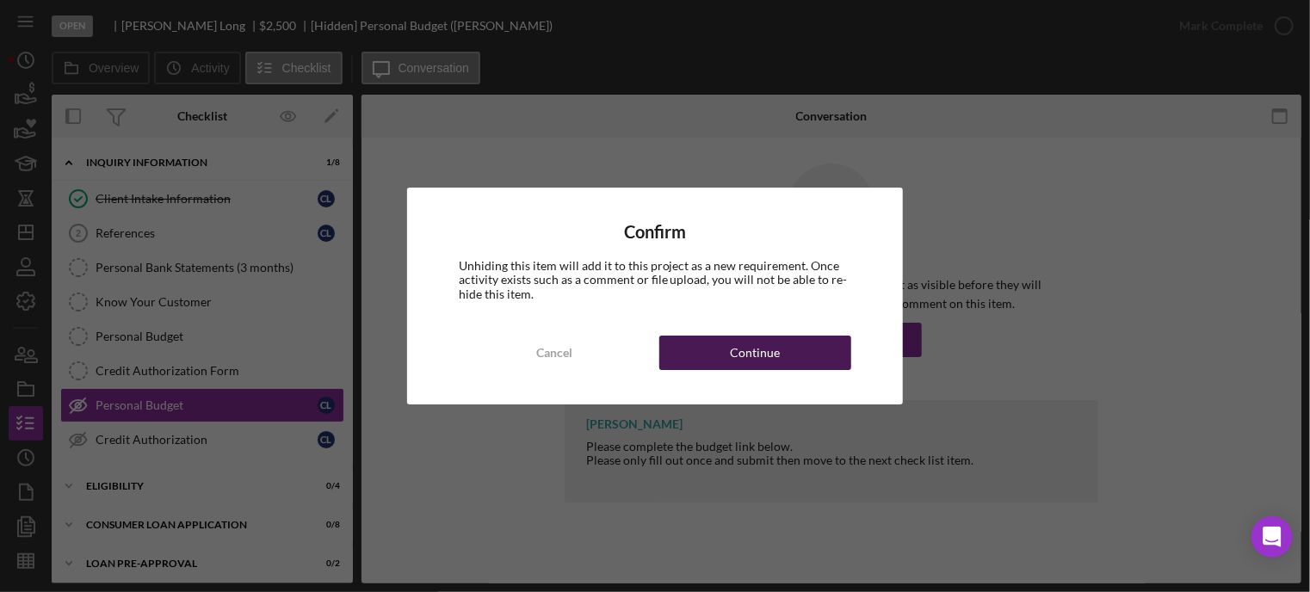
click at [789, 352] on button "Continue" at bounding box center [755, 353] width 192 height 34
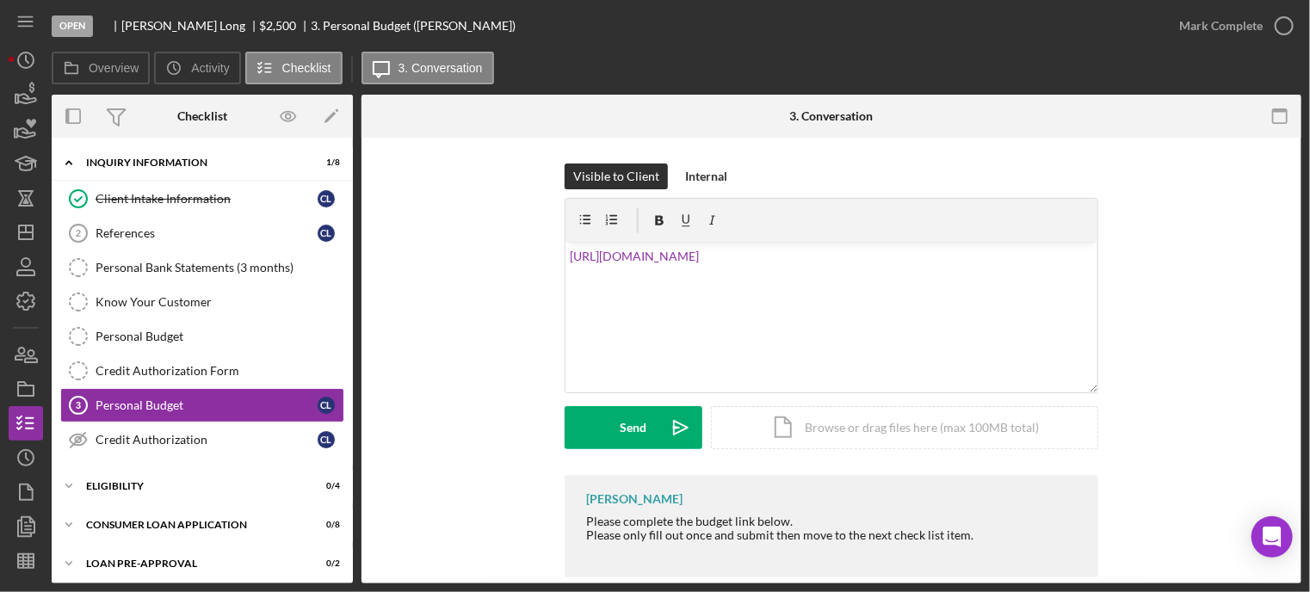
drag, startPoint x: 585, startPoint y: 516, endPoint x: 800, endPoint y: 517, distance: 215.2
click at [800, 517] on div "[PERSON_NAME] Please complete the budget link below. Please only fill out once …" at bounding box center [832, 526] width 534 height 102
copy div "Please complete the budget link below."
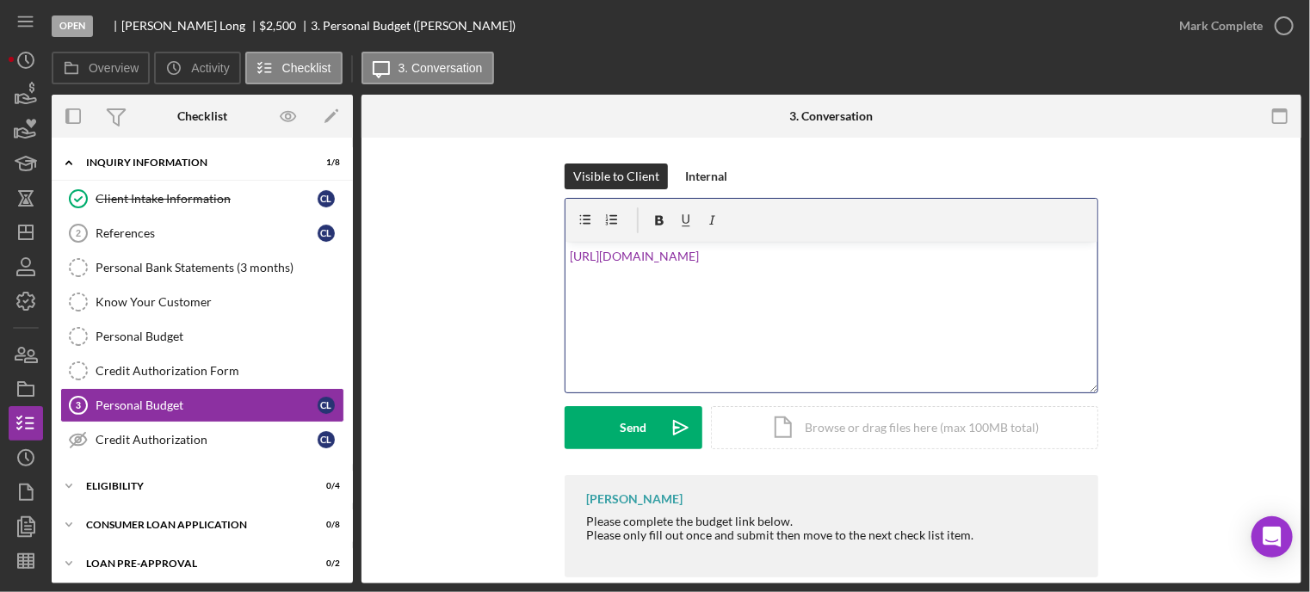
click at [566, 254] on div "v Color teal Color pink Remove color Add row above Add row below Add column bef…" at bounding box center [832, 317] width 532 height 151
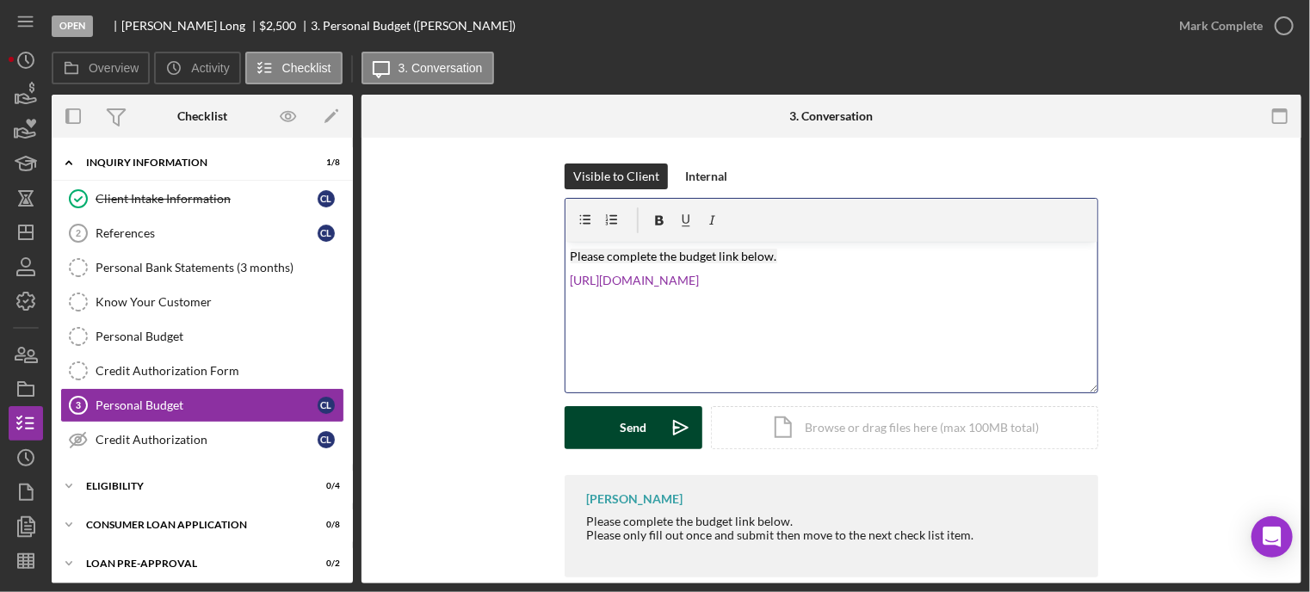
click at [637, 421] on div "Send" at bounding box center [634, 427] width 27 height 43
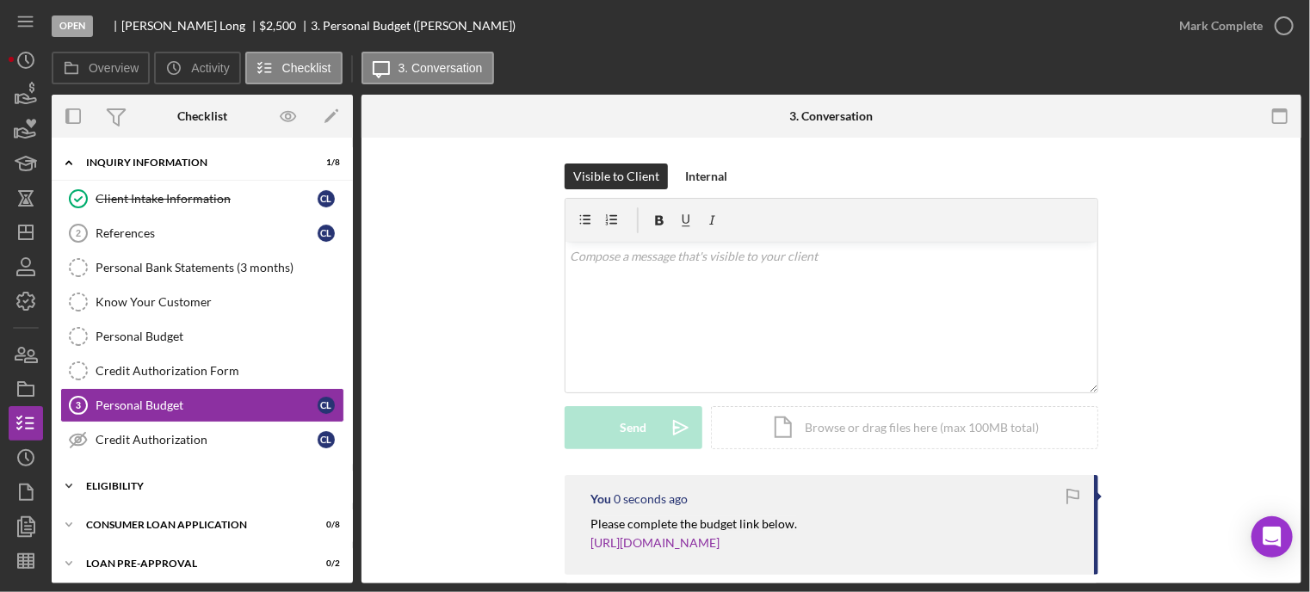
click at [157, 473] on div "Icon/Expander Eligibility 0 / 4" at bounding box center [202, 486] width 301 height 34
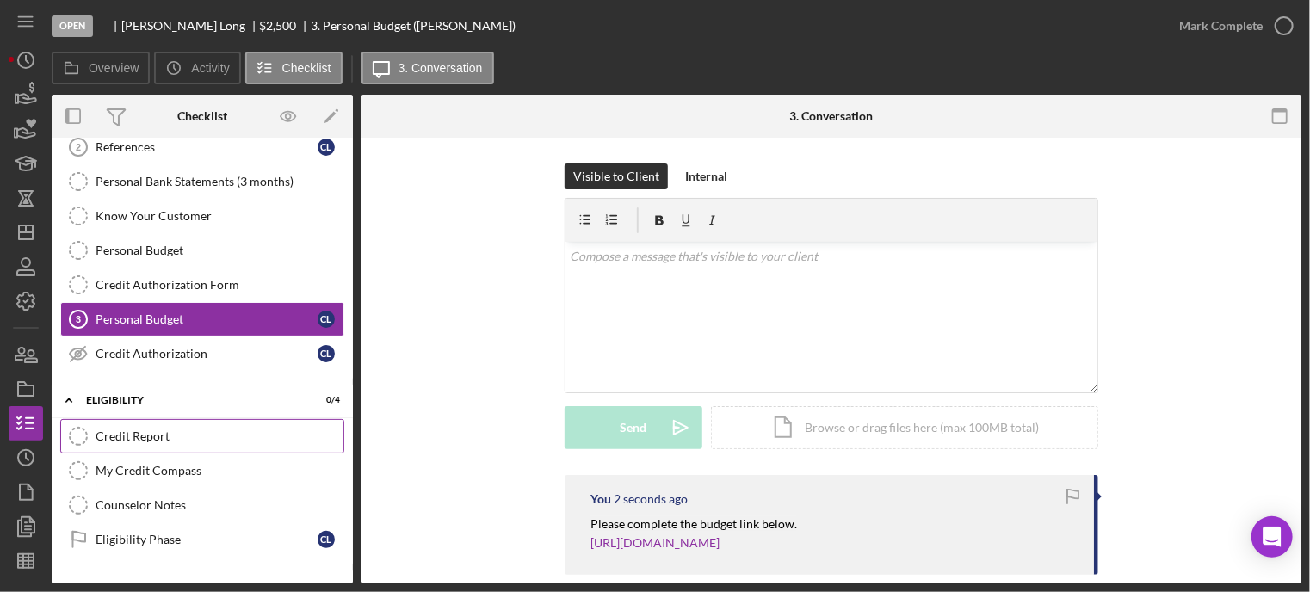
click at [179, 436] on div "Credit Report" at bounding box center [220, 437] width 248 height 14
